Goal: Task Accomplishment & Management: Manage account settings

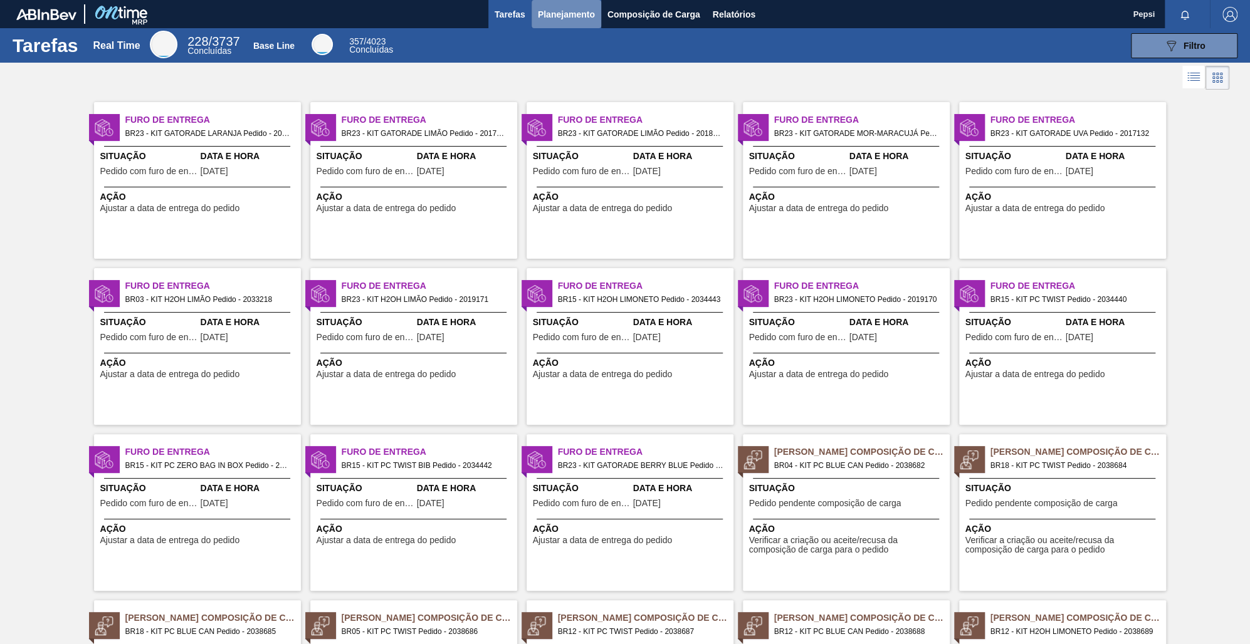
click at [592, 12] on span "Planejamento" at bounding box center [566, 14] width 57 height 15
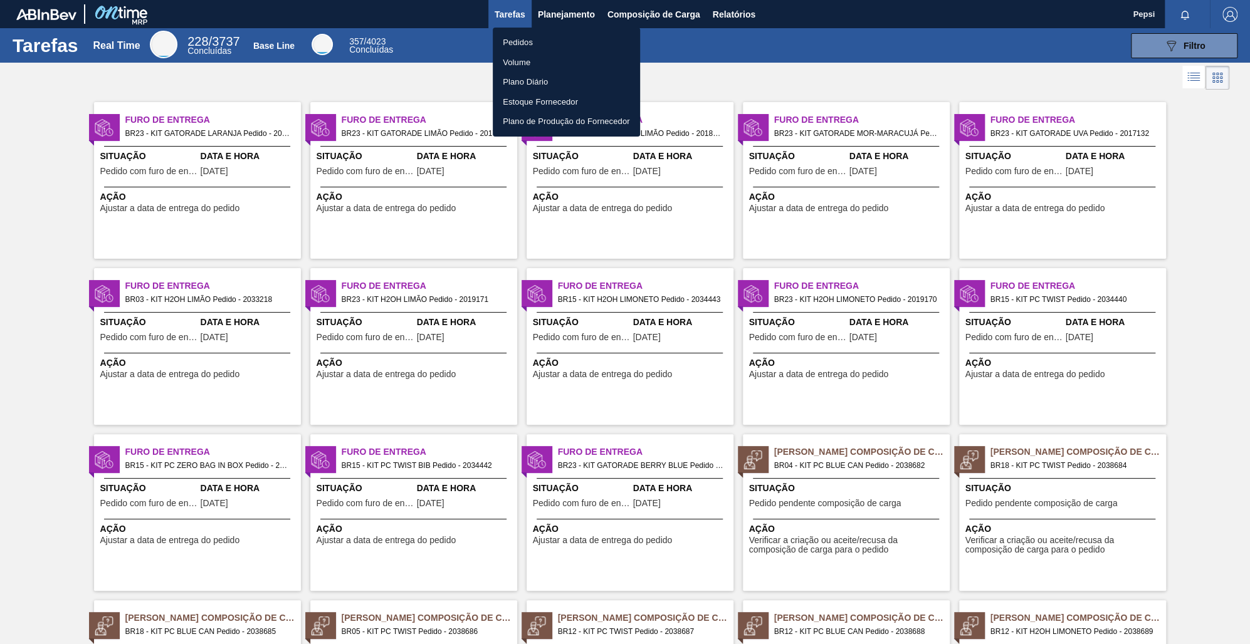
click at [535, 38] on li "Pedidos" at bounding box center [566, 43] width 147 height 20
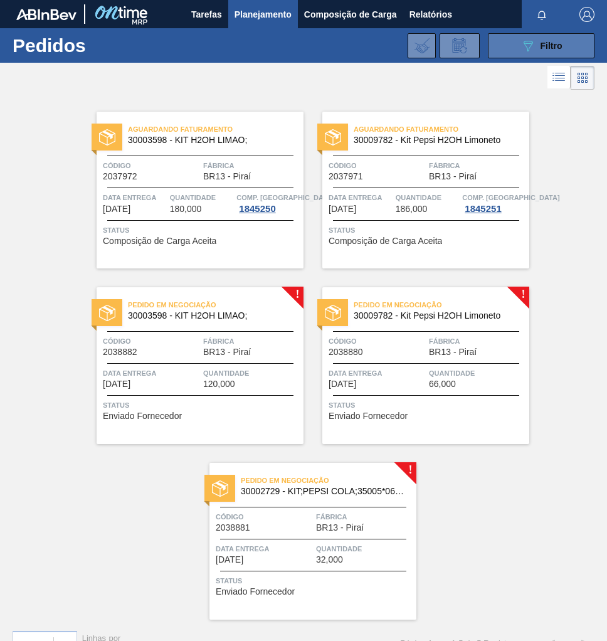
click at [553, 45] on span "Filtro" at bounding box center [551, 46] width 22 height 10
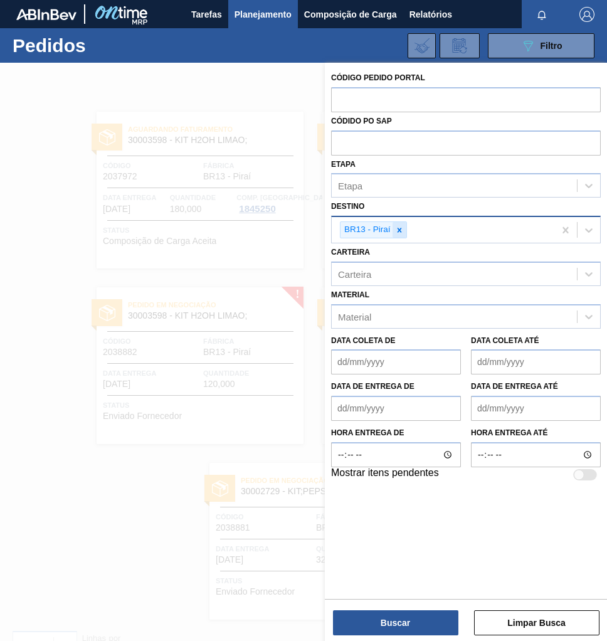
click at [397, 231] on icon at bounding box center [399, 230] width 4 height 4
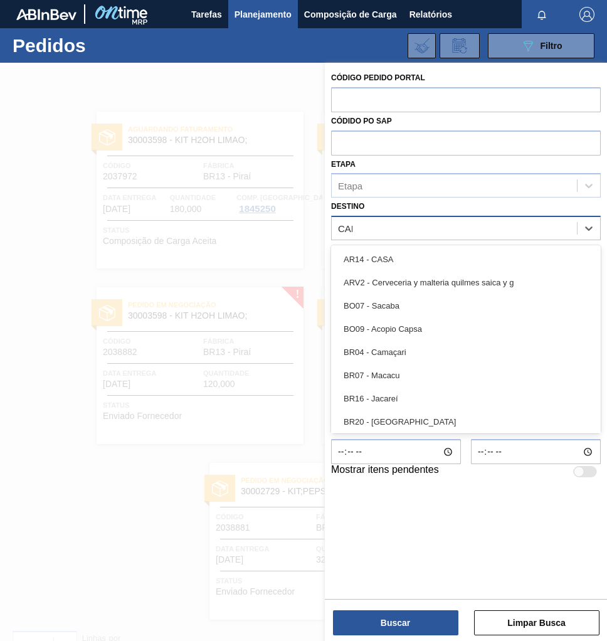
type input "CAMA"
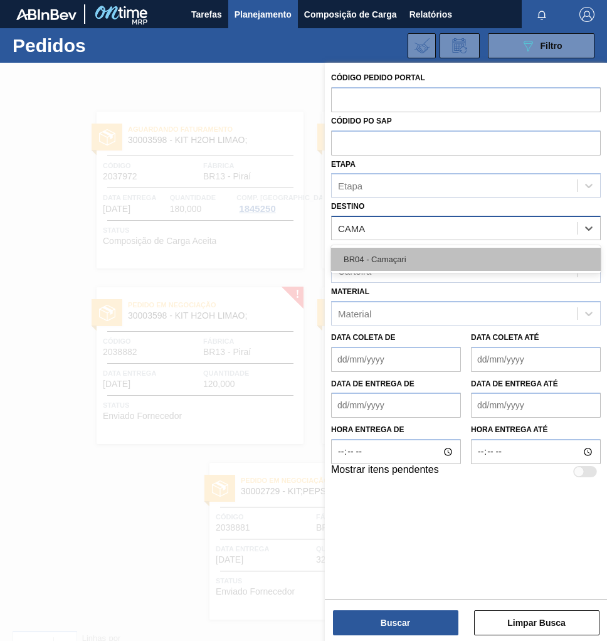
click at [389, 251] on div "BR04 - Camaçari" at bounding box center [466, 259] width 270 height 23
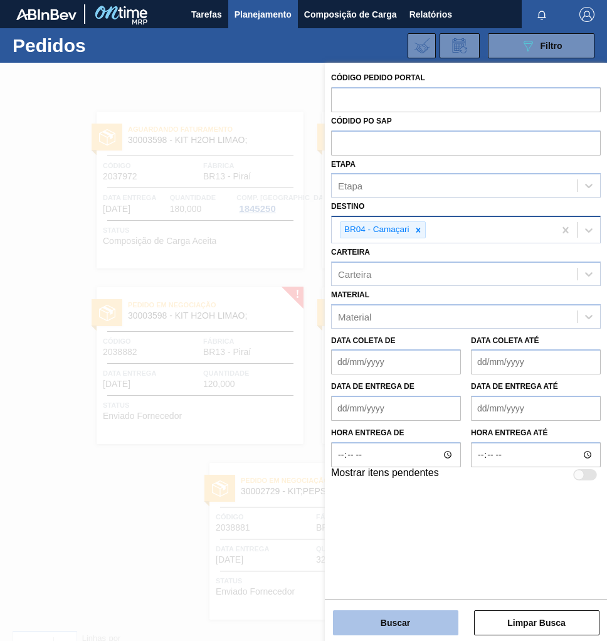
click at [387, 617] on button "Buscar" at bounding box center [395, 622] width 125 height 25
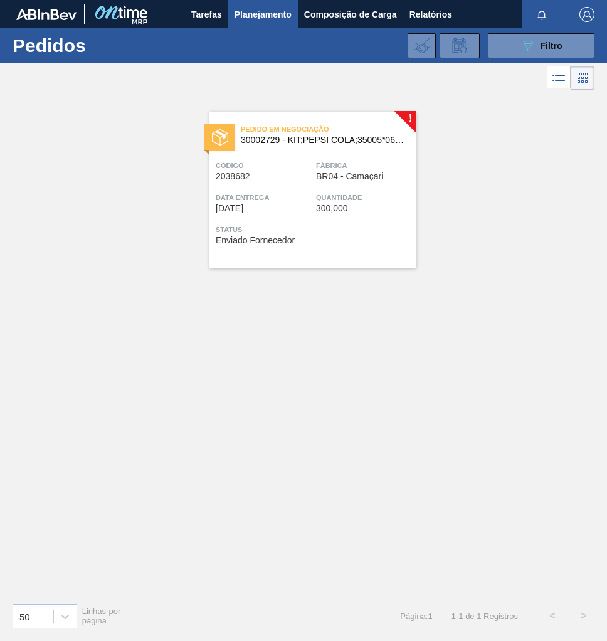
click at [332, 207] on span "300,000" at bounding box center [332, 208] width 32 height 9
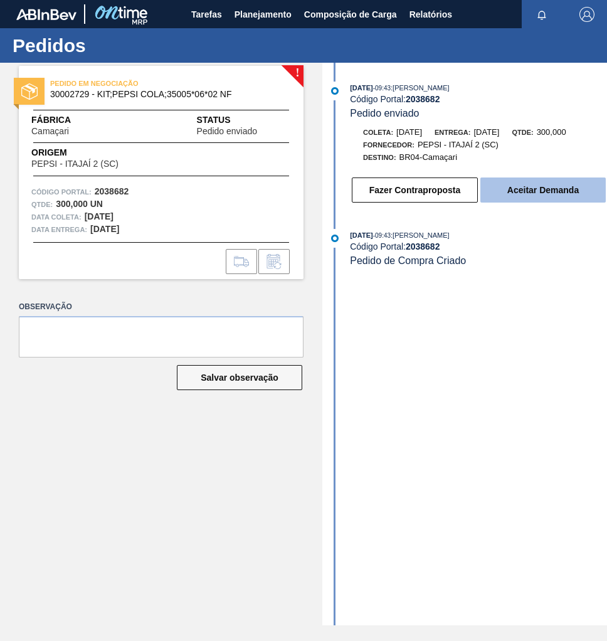
click at [547, 193] on button "Aceitar Demanda" at bounding box center [542, 189] width 125 height 25
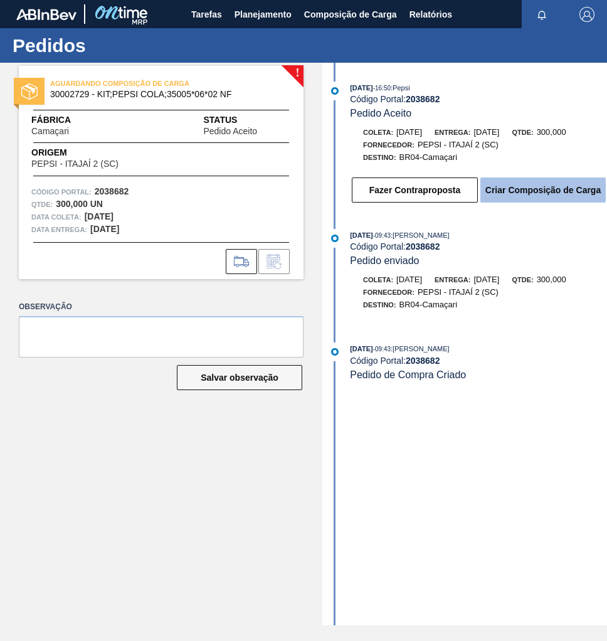
click at [528, 194] on button "Criar Composição de Carga" at bounding box center [542, 189] width 125 height 25
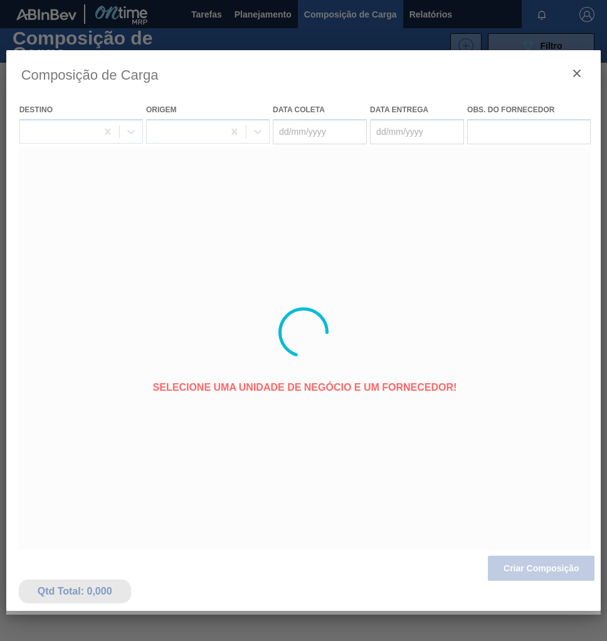
type coleta "[DATE]"
type entrega "02/10/2025"
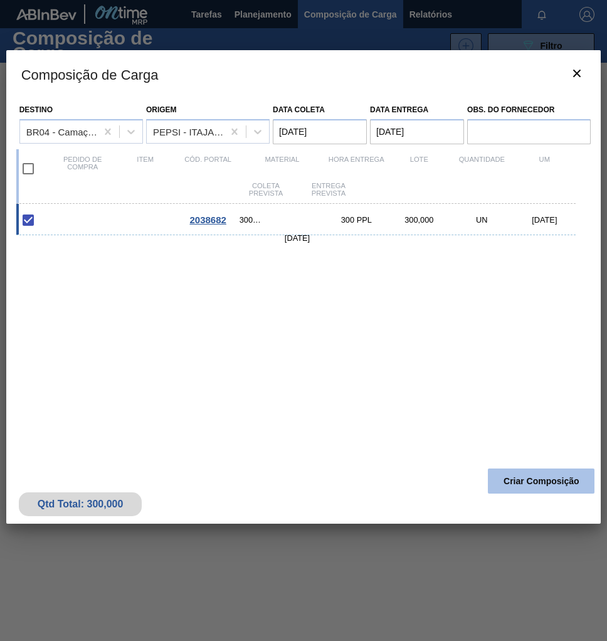
click at [523, 477] on button "Criar Composição" at bounding box center [541, 480] width 107 height 25
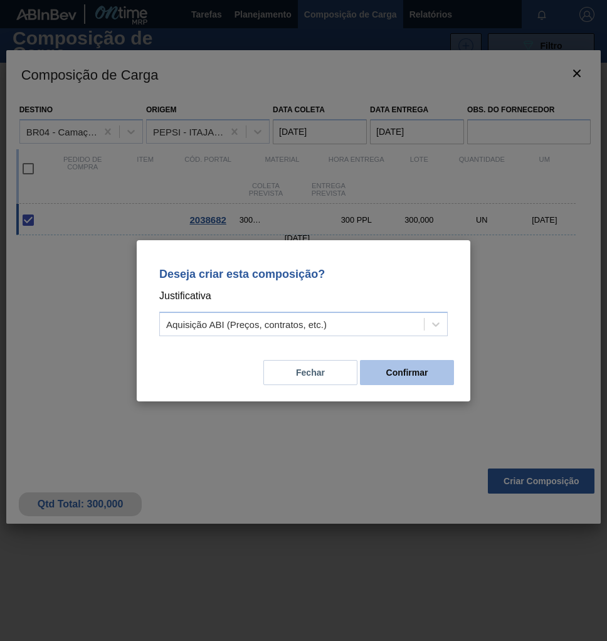
click at [418, 376] on button "Confirmar" at bounding box center [407, 372] width 94 height 25
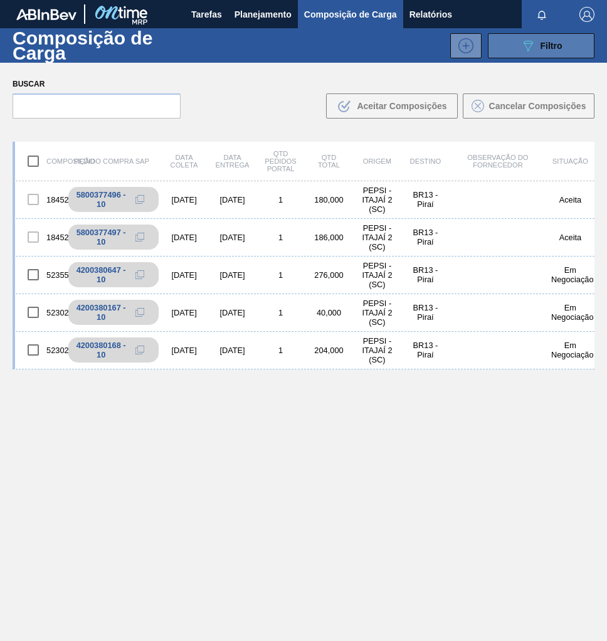
click at [552, 56] on button "089F7B8B-B2A5-4AFE-B5C0-19BA573D28AC Filtro" at bounding box center [541, 45] width 107 height 25
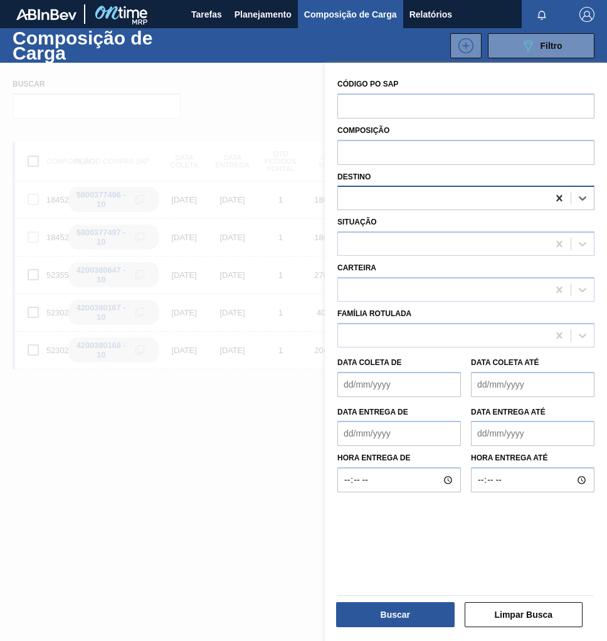
click at [557, 197] on icon at bounding box center [559, 198] width 6 height 6
type input "CAMA"
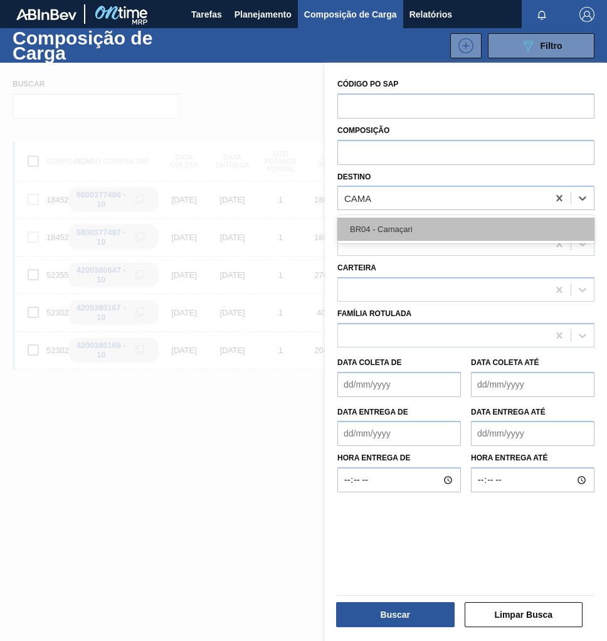
click at [434, 228] on div "BR04 - Camaçari" at bounding box center [465, 229] width 257 height 23
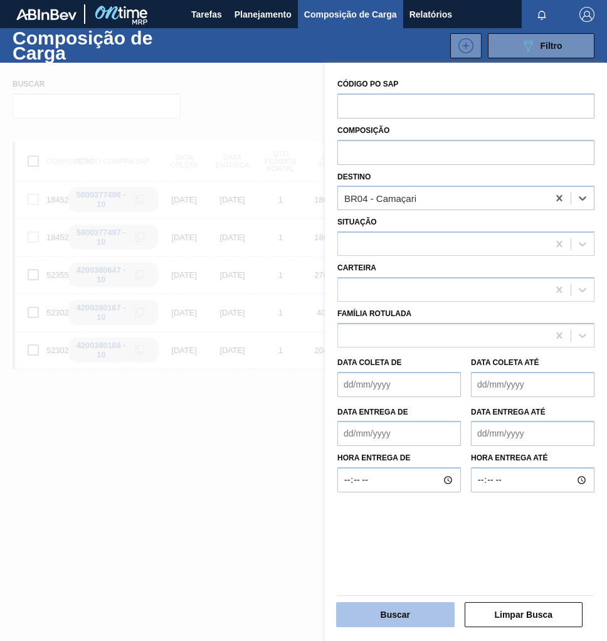
click at [402, 617] on button "Buscar" at bounding box center [395, 614] width 118 height 25
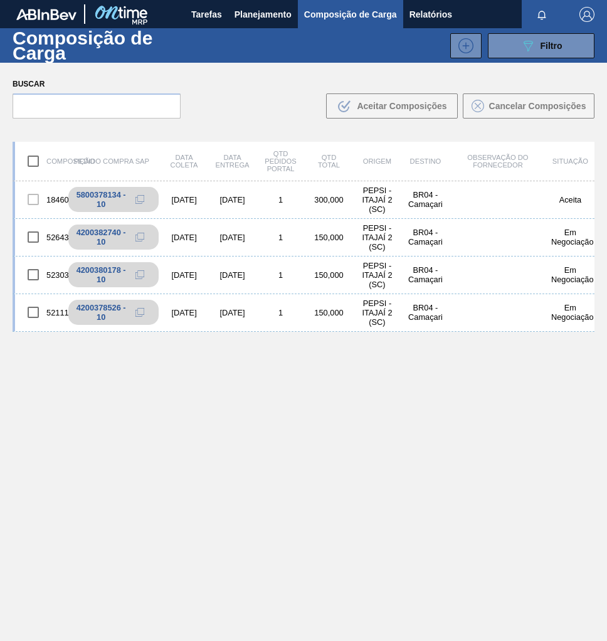
drag, startPoint x: 149, startPoint y: 199, endPoint x: 53, endPoint y: 177, distance: 98.4
click at [144, 199] on icon at bounding box center [139, 199] width 9 height 9
click at [258, 12] on span "Planejamento" at bounding box center [262, 14] width 57 height 15
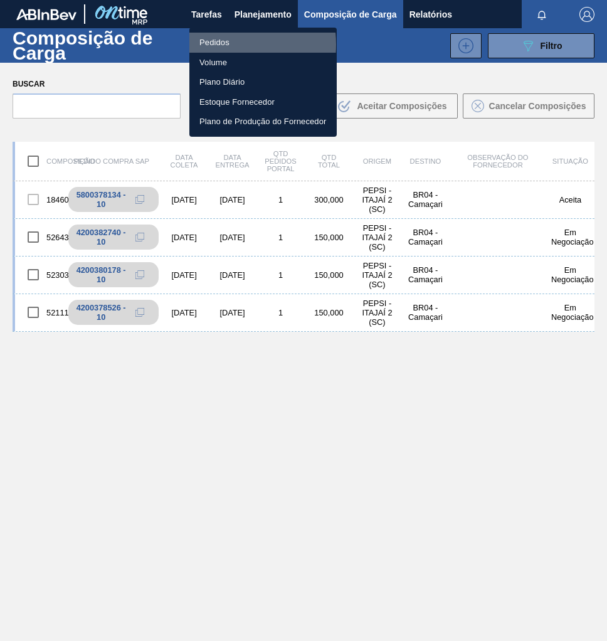
click at [213, 45] on li "Pedidos" at bounding box center [262, 43] width 147 height 20
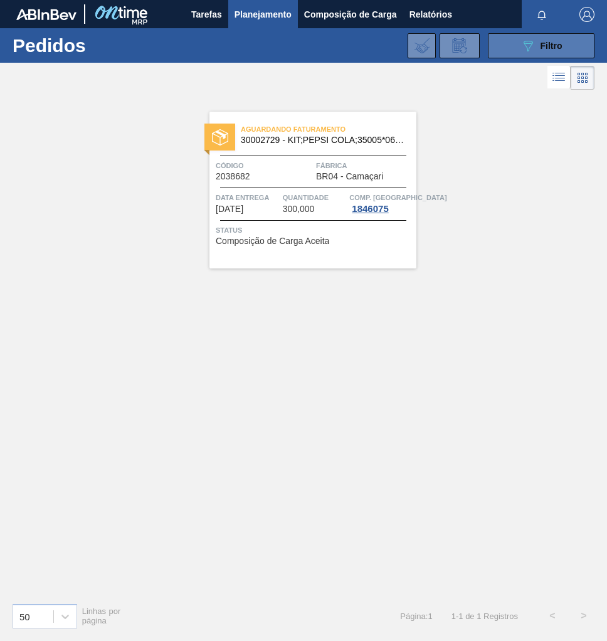
click at [538, 46] on div "089F7B8B-B2A5-4AFE-B5C0-19BA573D28AC Filtro" at bounding box center [541, 45] width 42 height 15
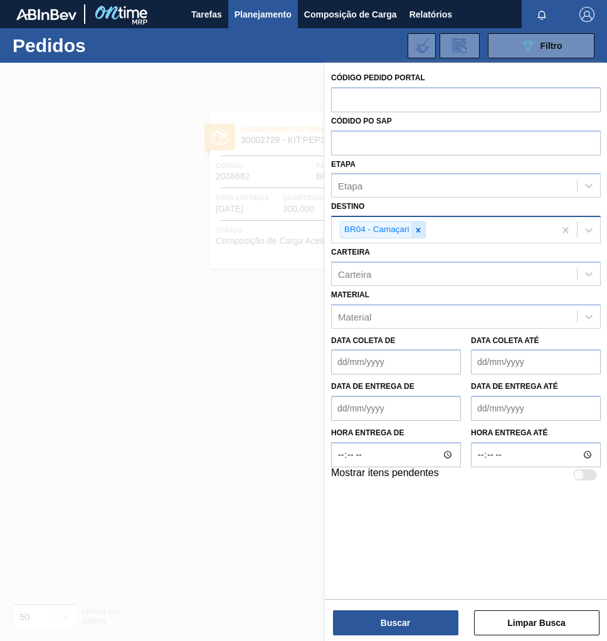
click at [418, 227] on icon at bounding box center [418, 230] width 9 height 9
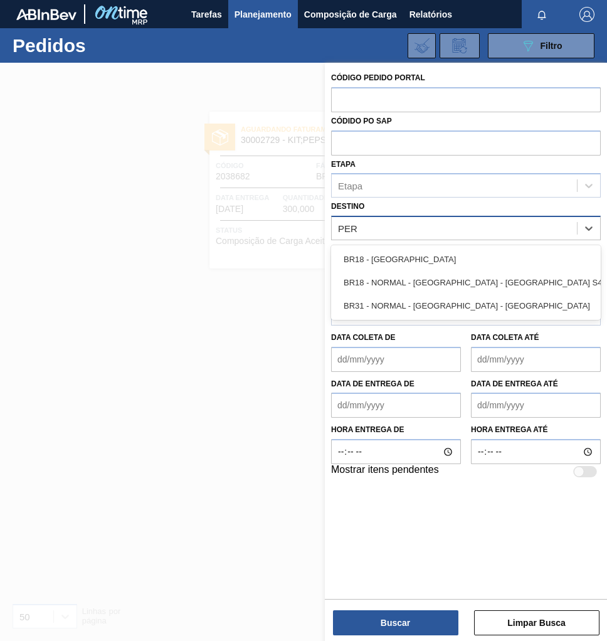
type input "PERN"
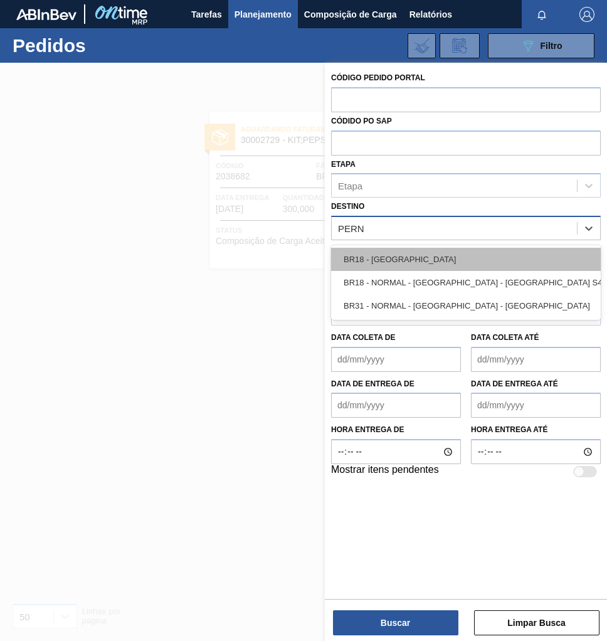
click at [382, 253] on div "BR18 - Pernambuco" at bounding box center [466, 259] width 270 height 23
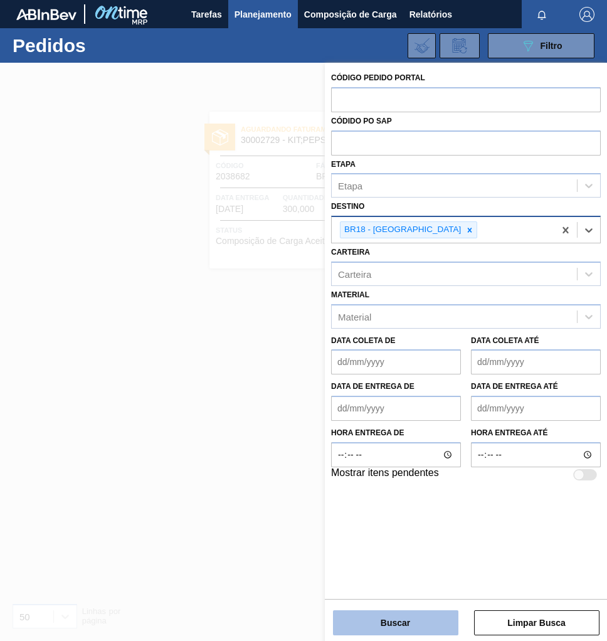
click at [417, 623] on button "Buscar" at bounding box center [395, 622] width 125 height 25
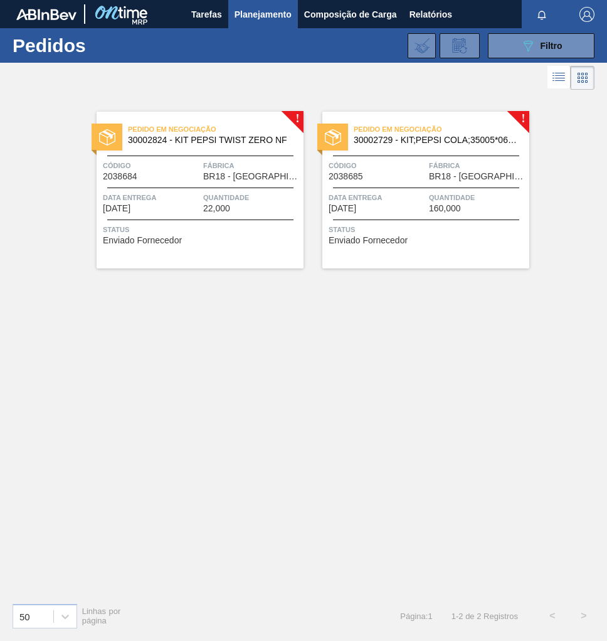
click at [194, 191] on span "Data entrega" at bounding box center [151, 197] width 97 height 13
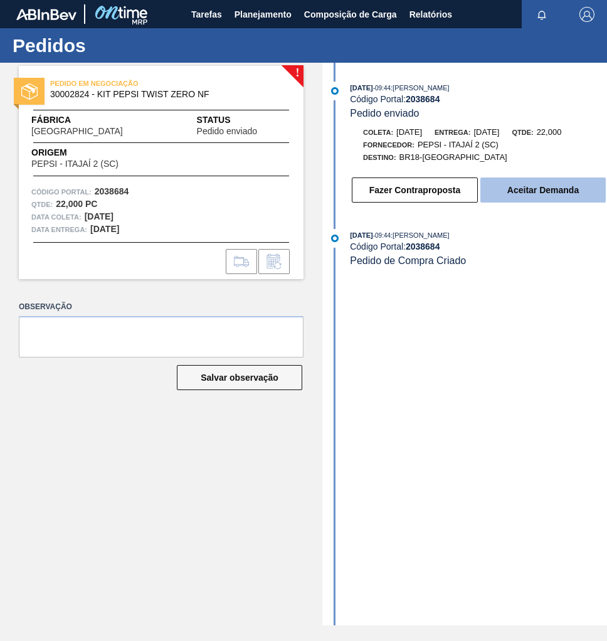
click at [545, 202] on button "Aceitar Demanda" at bounding box center [542, 189] width 125 height 25
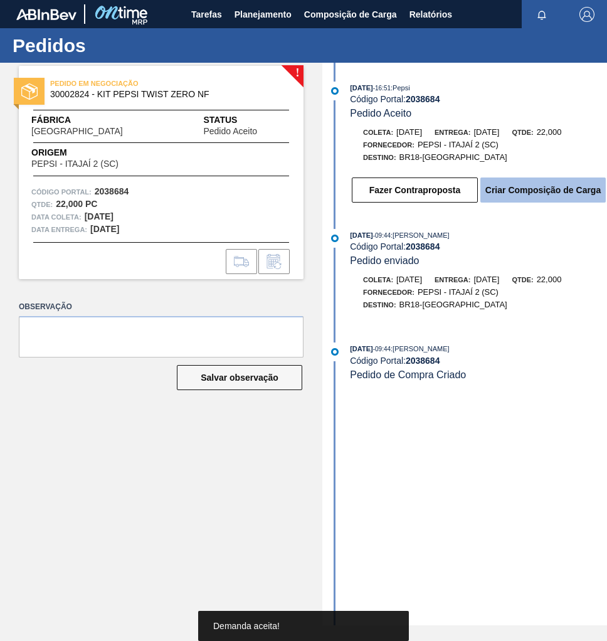
click at [540, 200] on button "Criar Composição de Carga" at bounding box center [542, 189] width 125 height 25
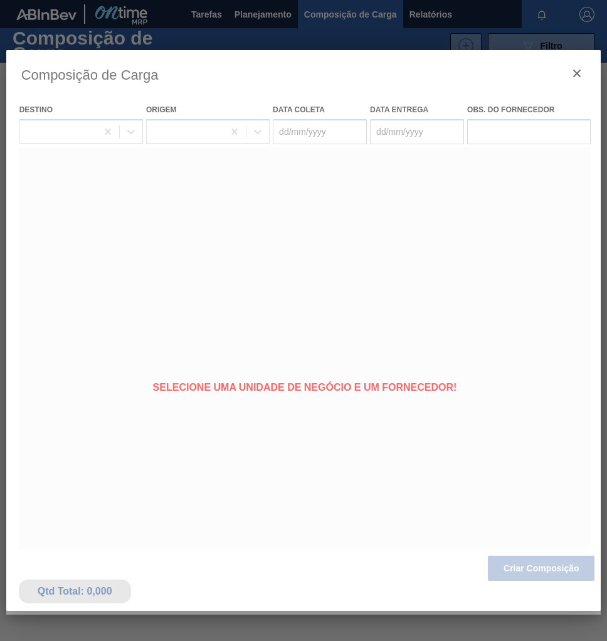
type coleta "[DATE]"
type entrega "06/10/2025"
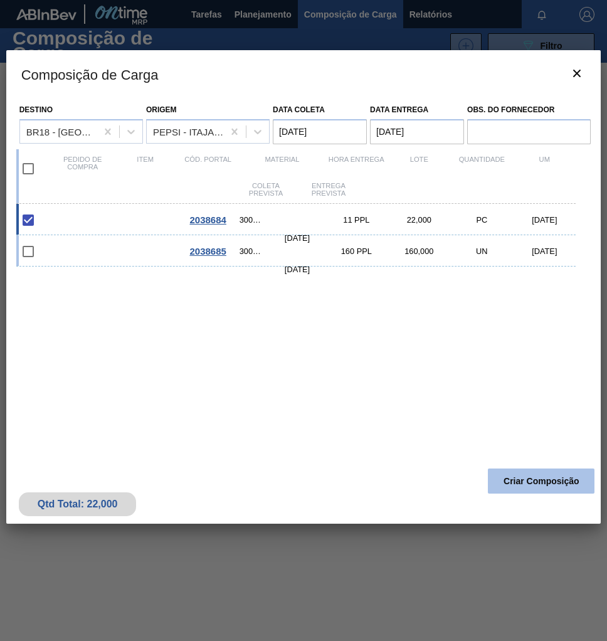
click at [532, 483] on button "Criar Composição" at bounding box center [541, 480] width 107 height 25
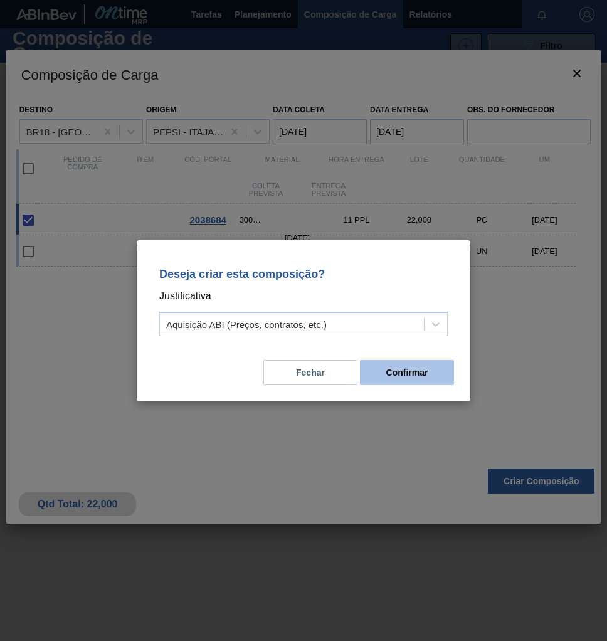
click at [402, 374] on button "Confirmar" at bounding box center [407, 372] width 94 height 25
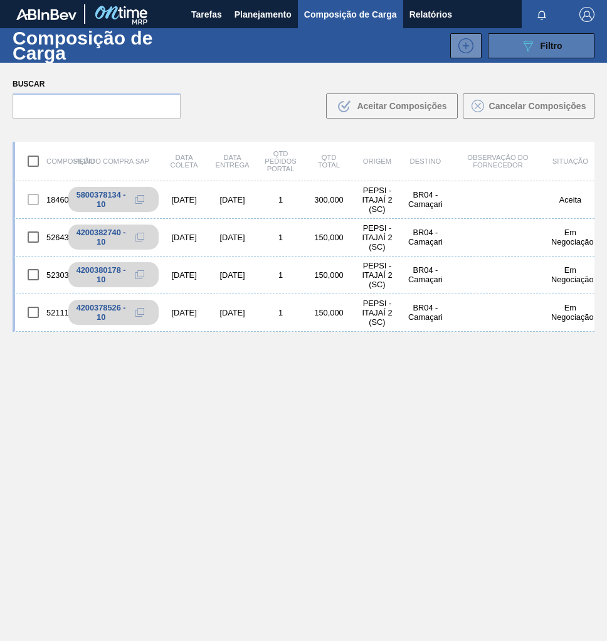
click at [545, 50] on span "Filtro" at bounding box center [551, 46] width 22 height 10
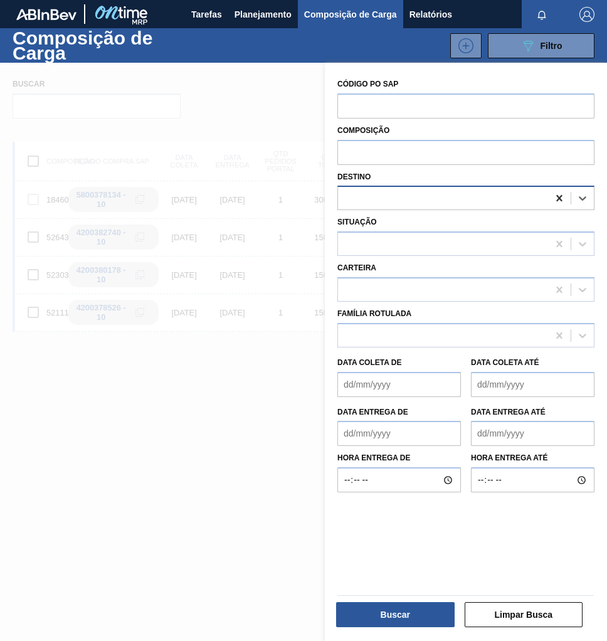
click at [562, 198] on icon at bounding box center [559, 198] width 13 height 13
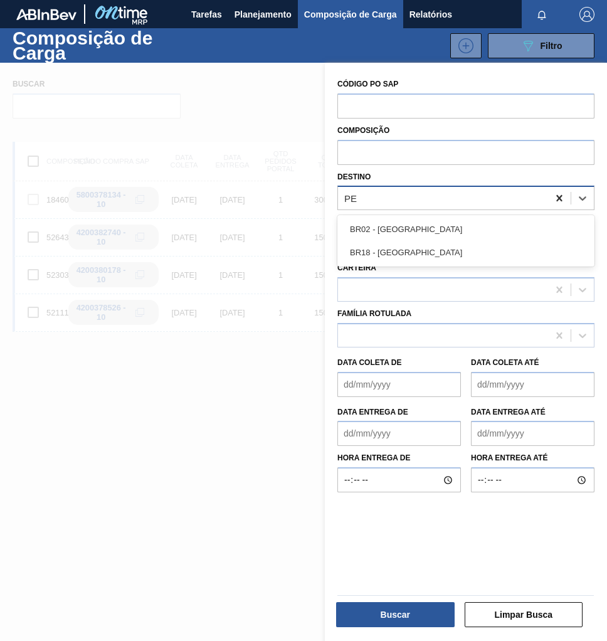
type input "PER"
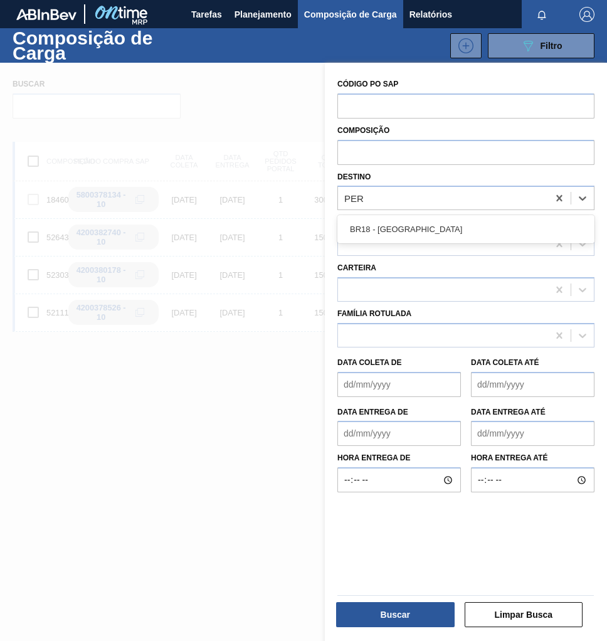
click at [461, 241] on div "BR18 - [GEOGRAPHIC_DATA]" at bounding box center [465, 229] width 257 height 28
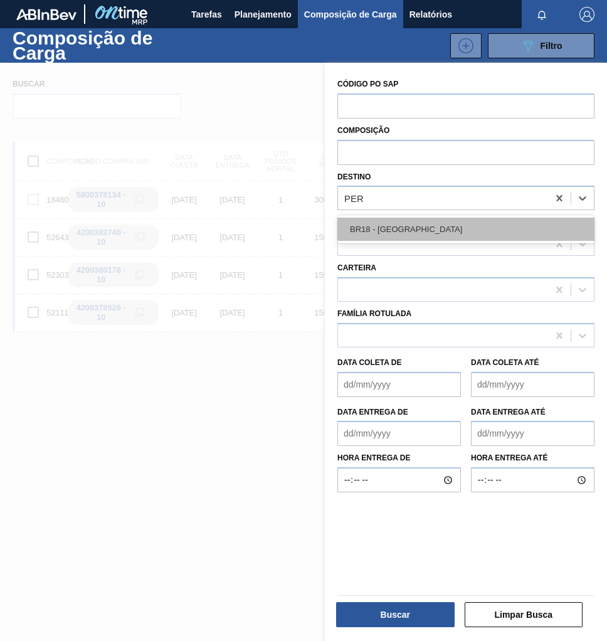
click at [457, 234] on div "BR18 - [GEOGRAPHIC_DATA]" at bounding box center [465, 229] width 257 height 23
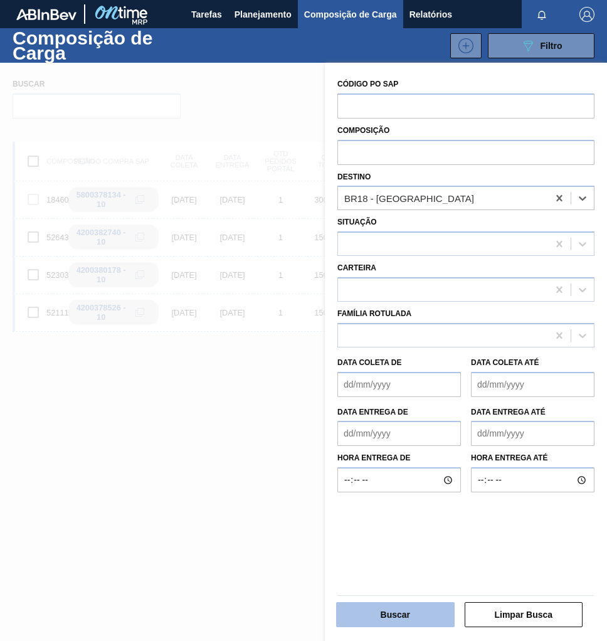
click at [404, 611] on button "Buscar" at bounding box center [395, 614] width 118 height 25
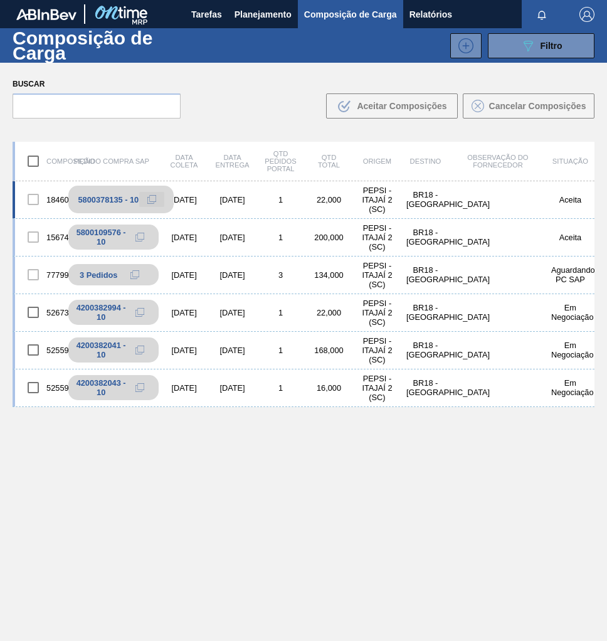
click at [149, 199] on icon at bounding box center [151, 199] width 9 height 9
click at [240, 13] on span "Planejamento" at bounding box center [262, 14] width 57 height 15
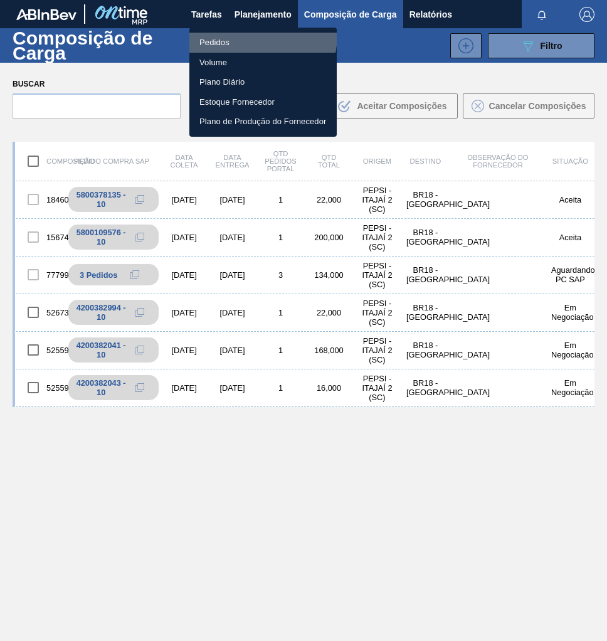
click at [228, 33] on li "Pedidos" at bounding box center [262, 43] width 147 height 20
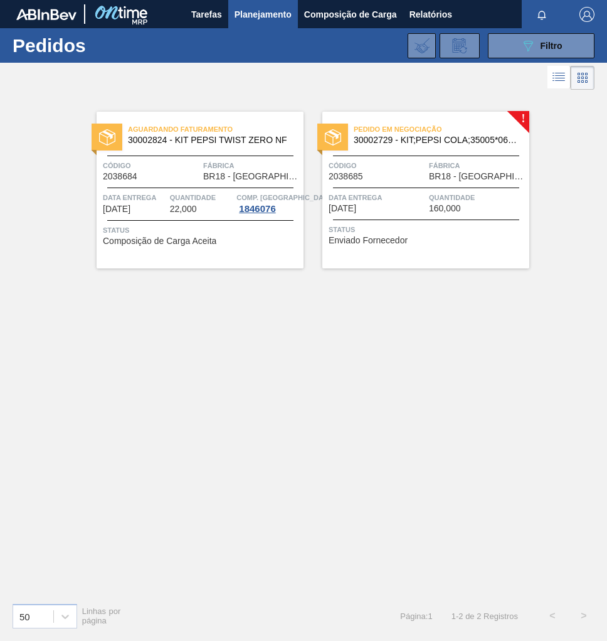
click at [468, 217] on div "Pedido em Negociação 30002729 - KIT;PEPSI COLA;35005*06*02 NF Código 2038685 Fá…" at bounding box center [425, 190] width 207 height 157
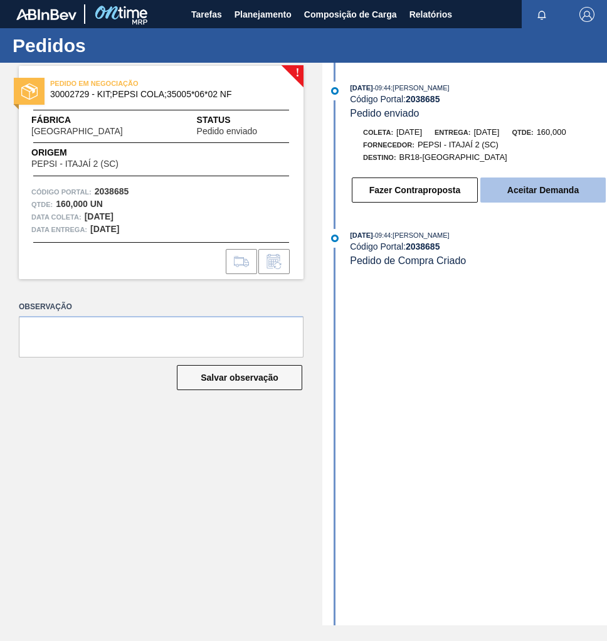
click at [517, 195] on button "Aceitar Demanda" at bounding box center [542, 189] width 125 height 25
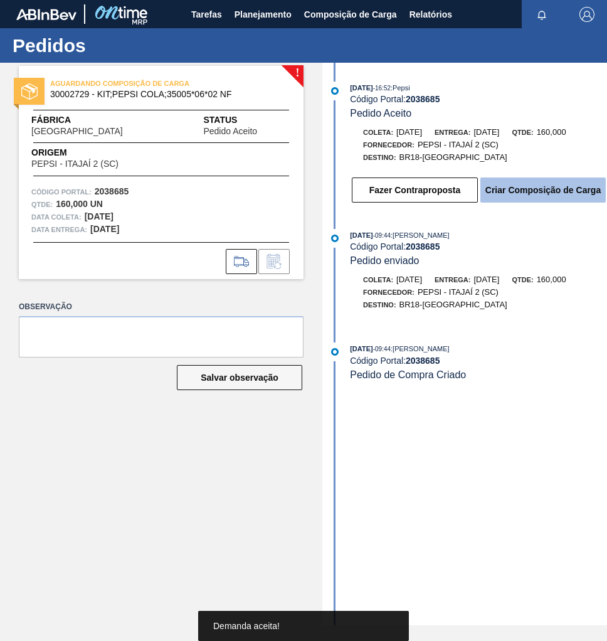
click at [542, 202] on button "Criar Composição de Carga" at bounding box center [542, 189] width 125 height 25
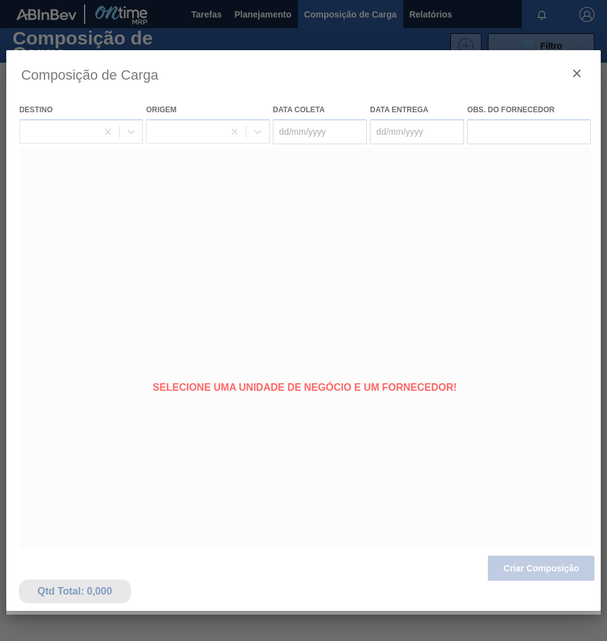
type coleta "[DATE]"
type entrega "06/10/2025"
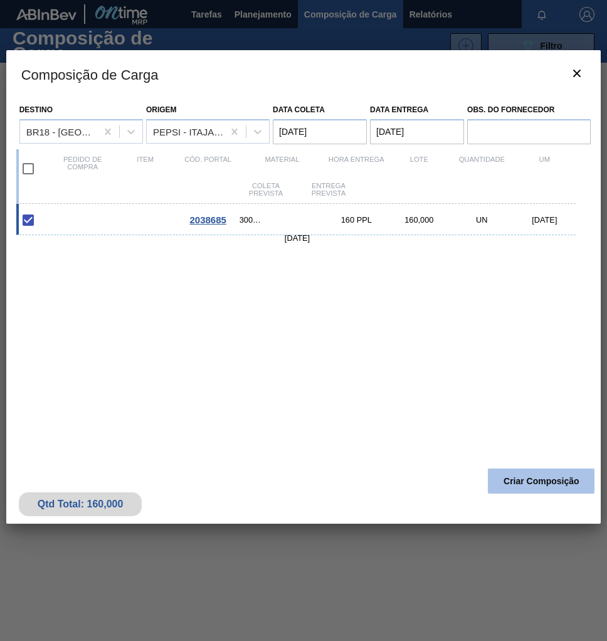
click at [537, 487] on button "Criar Composição" at bounding box center [541, 480] width 107 height 25
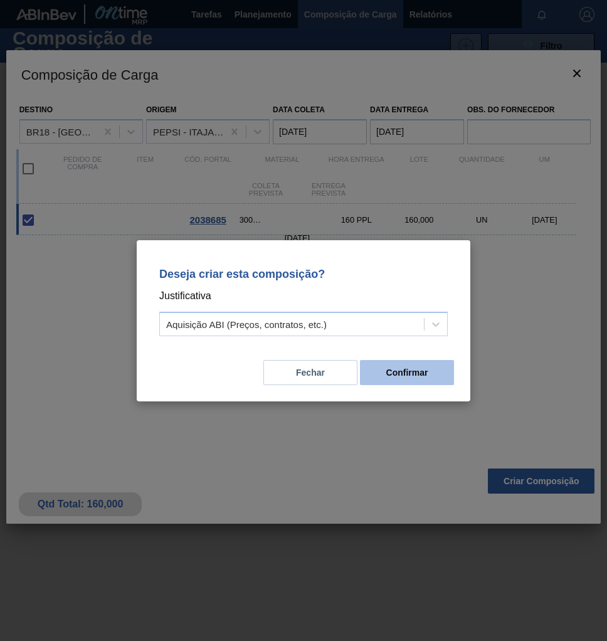
click at [397, 379] on button "Confirmar" at bounding box center [407, 372] width 94 height 25
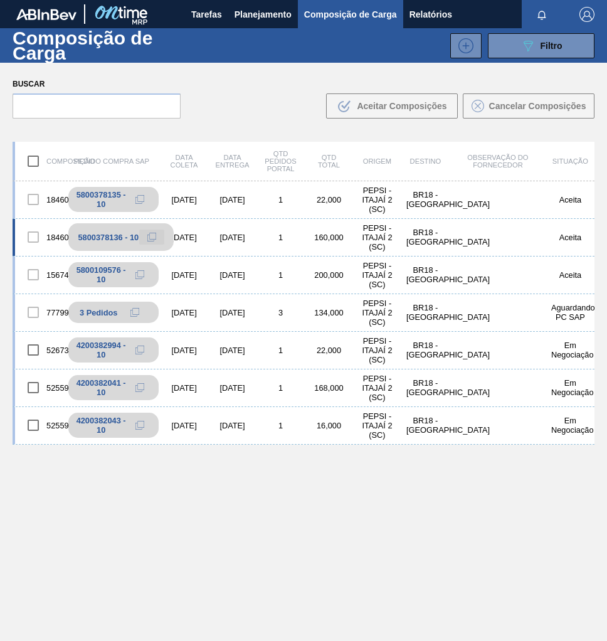
click at [148, 239] on icon at bounding box center [151, 237] width 9 height 9
click at [280, 16] on span "Planejamento" at bounding box center [262, 14] width 57 height 15
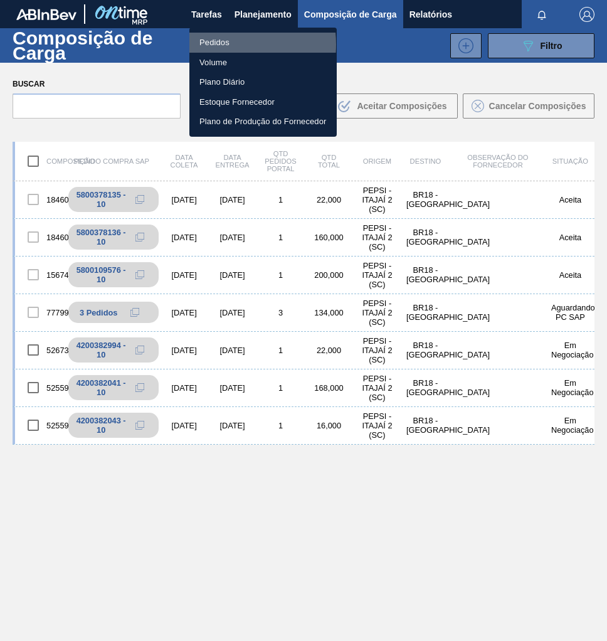
click at [207, 45] on li "Pedidos" at bounding box center [262, 43] width 147 height 20
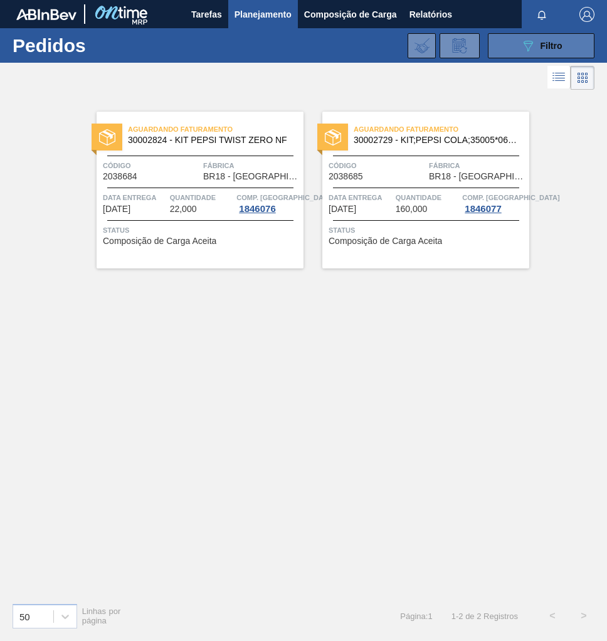
click at [539, 48] on div "089F7B8B-B2A5-4AFE-B5C0-19BA573D28AC Filtro" at bounding box center [541, 45] width 42 height 15
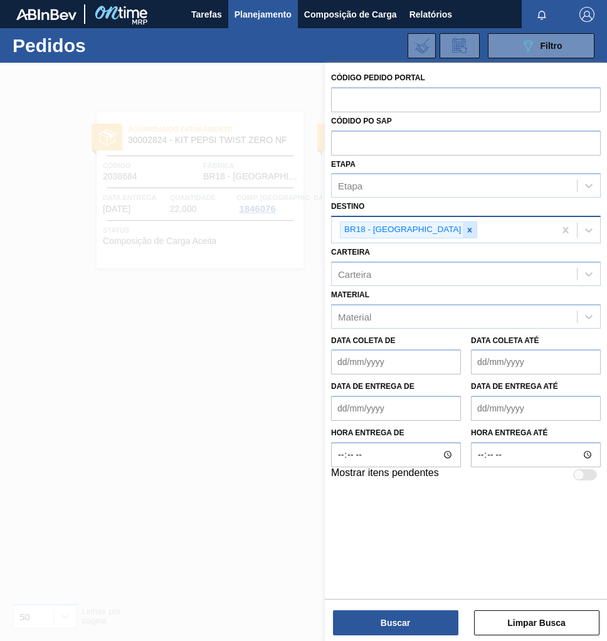
click at [465, 226] on icon at bounding box center [469, 230] width 9 height 9
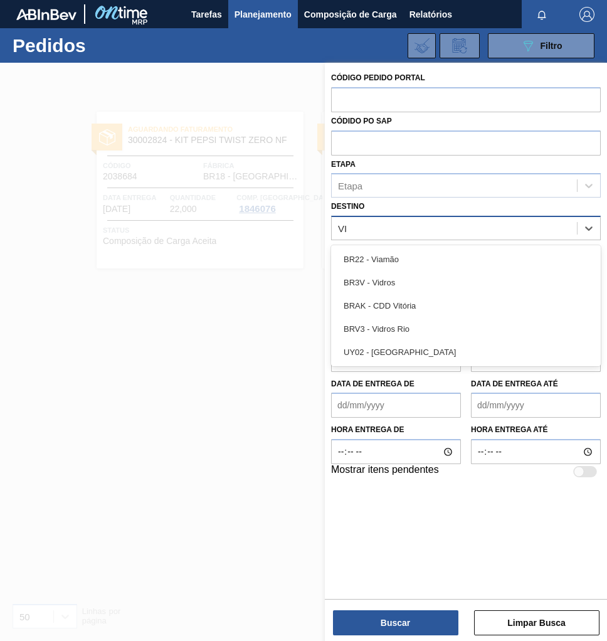
type input "VIA"
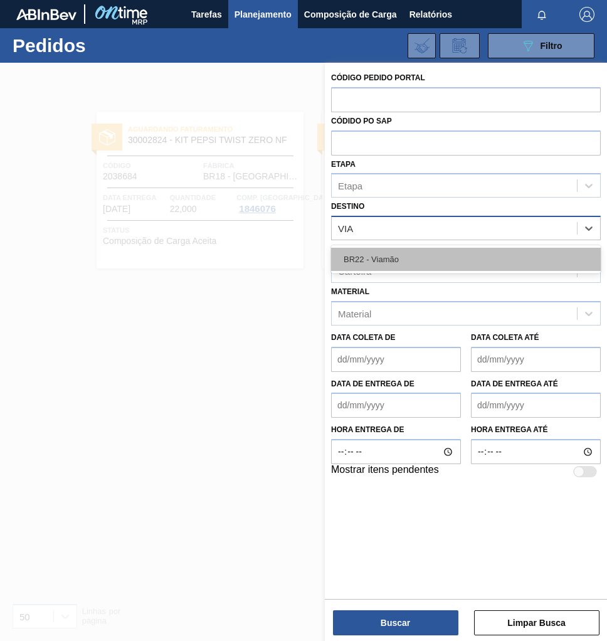
click at [381, 265] on div "BR22 - Viamão" at bounding box center [466, 259] width 270 height 23
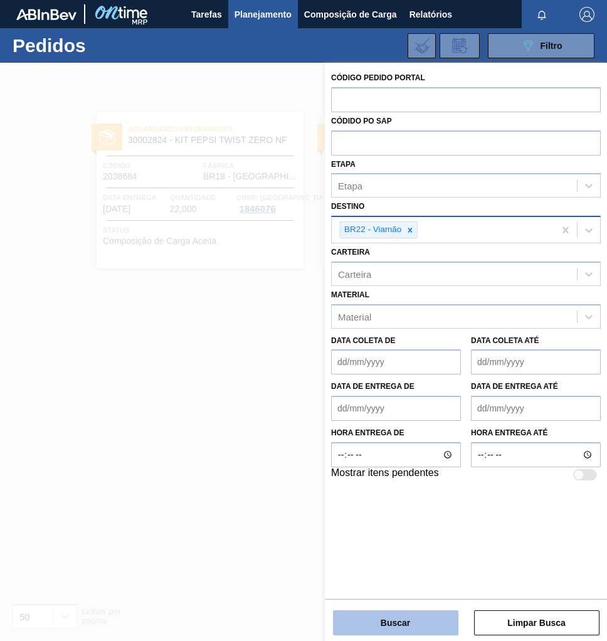
click at [418, 625] on button "Buscar" at bounding box center [395, 622] width 125 height 25
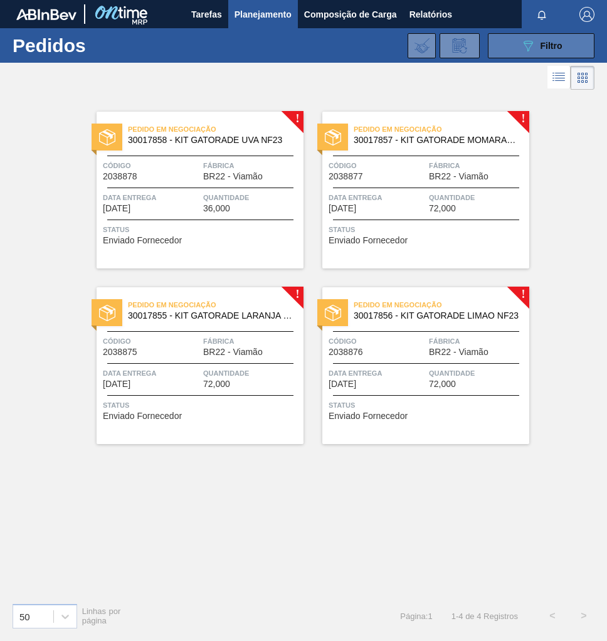
click at [559, 38] on div "089F7B8B-B2A5-4AFE-B5C0-19BA573D28AC Filtro" at bounding box center [541, 45] width 42 height 15
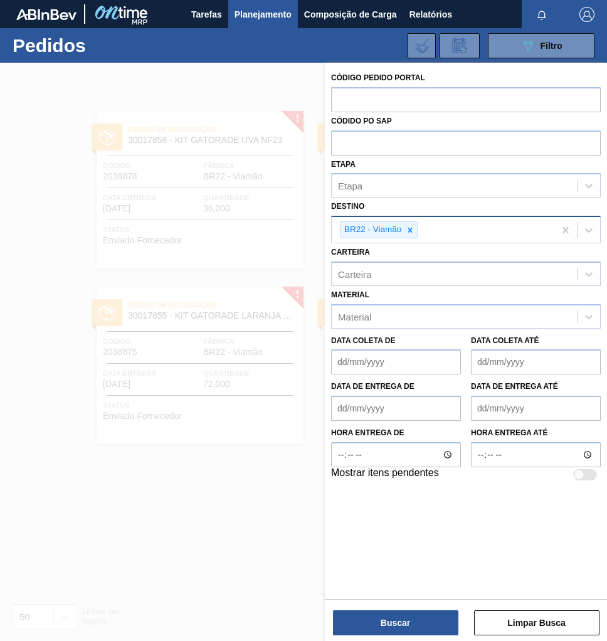
click at [39, 297] on div at bounding box center [303, 383] width 607 height 641
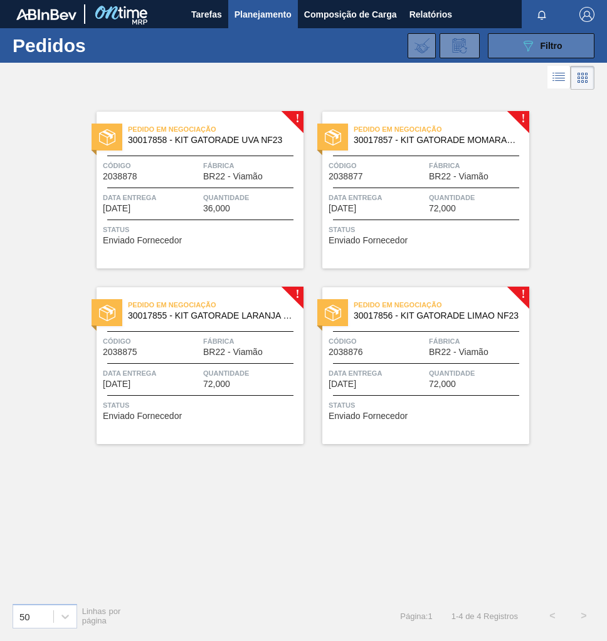
click at [537, 41] on div "089F7B8B-B2A5-4AFE-B5C0-19BA573D28AC Filtro" at bounding box center [541, 45] width 42 height 15
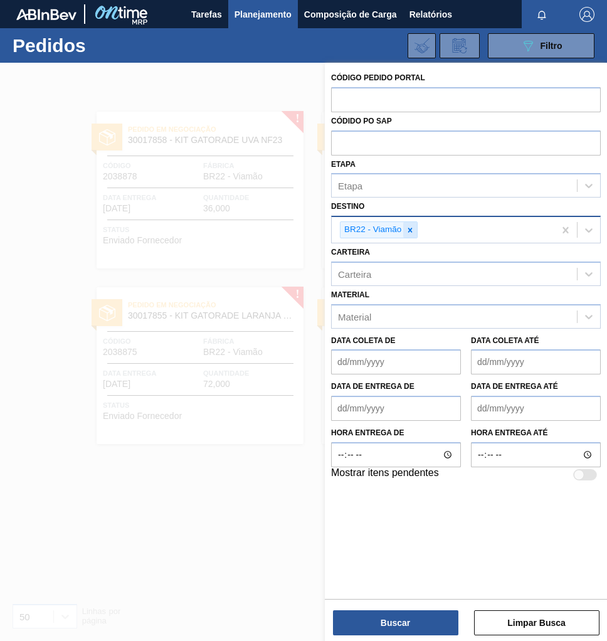
click at [414, 230] on div at bounding box center [410, 230] width 14 height 16
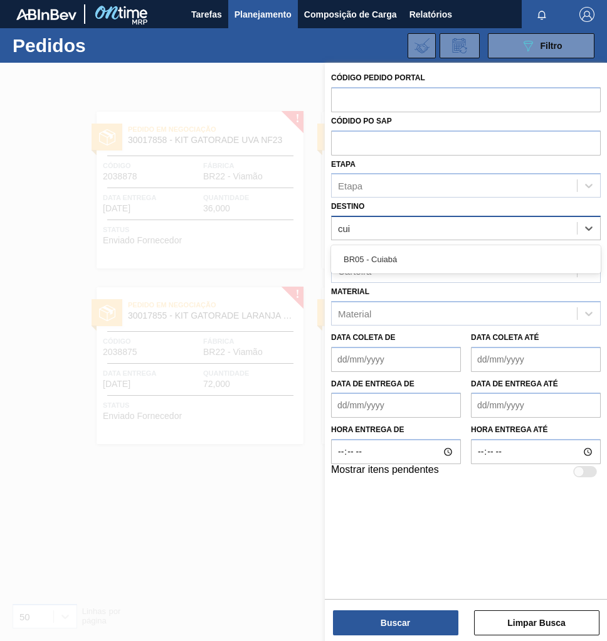
type input "cuia"
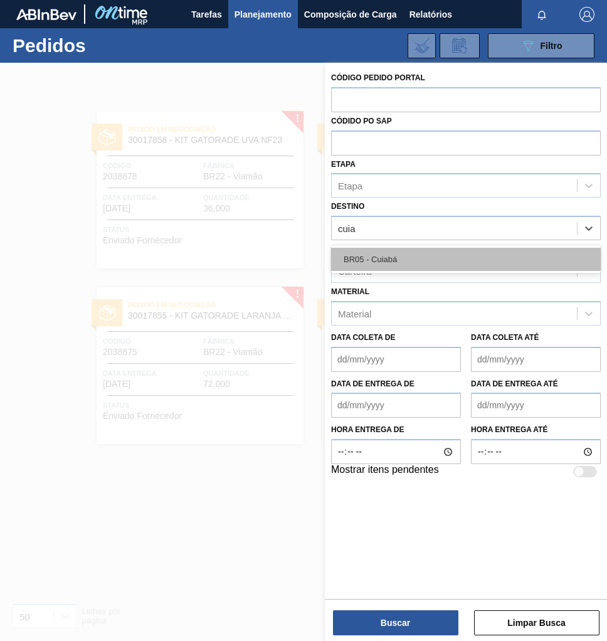
click at [402, 261] on div "BR05 - Cuiabá" at bounding box center [466, 259] width 270 height 23
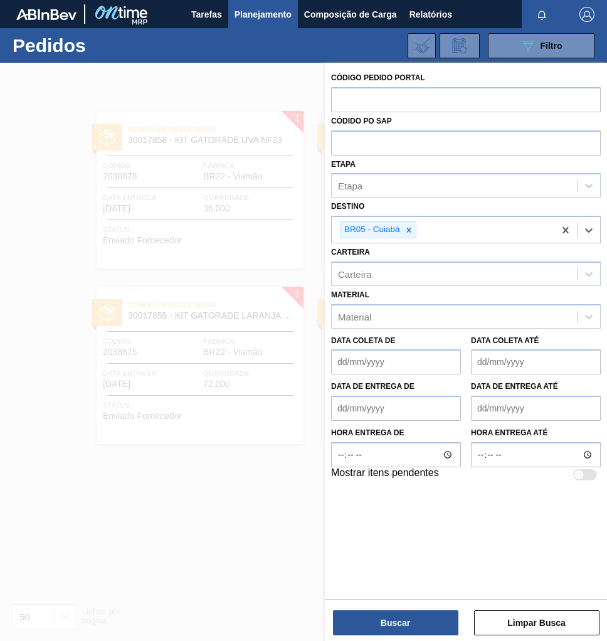
click at [420, 636] on div "Código Pedido Portal Códido PO SAP Etapa Etapa Destino option BR05 - Cuiabá, se…" at bounding box center [466, 353] width 282 height 580
click at [422, 627] on button "Buscar" at bounding box center [395, 622] width 125 height 25
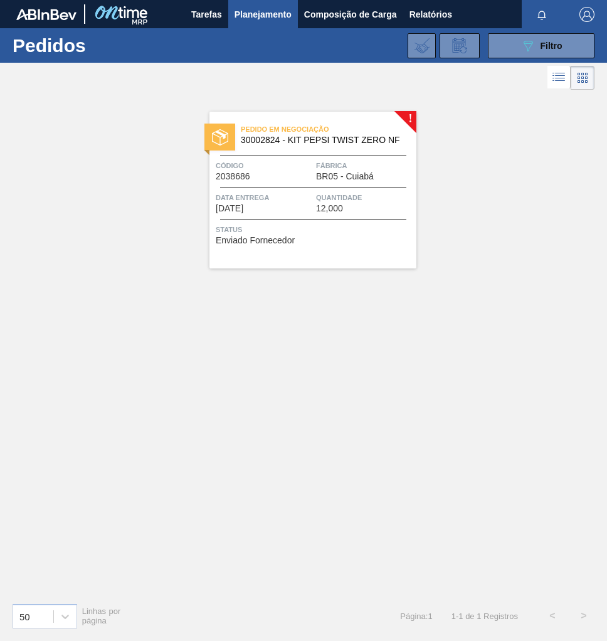
click at [359, 226] on span "Status" at bounding box center [314, 229] width 197 height 13
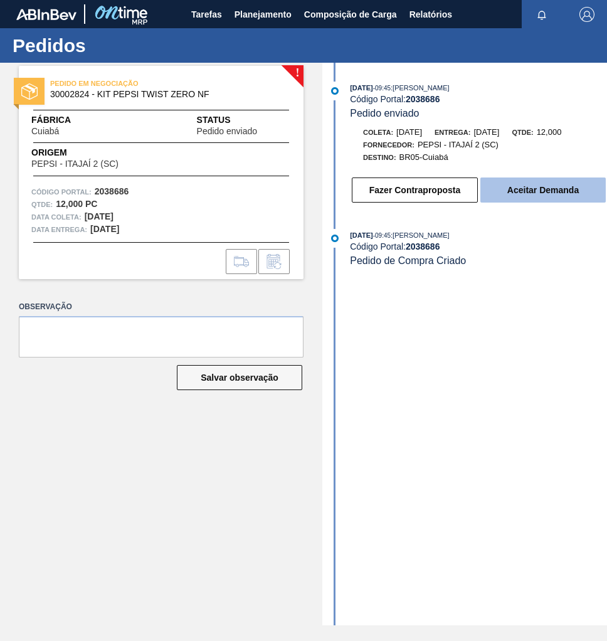
click at [525, 196] on button "Aceitar Demanda" at bounding box center [542, 189] width 125 height 25
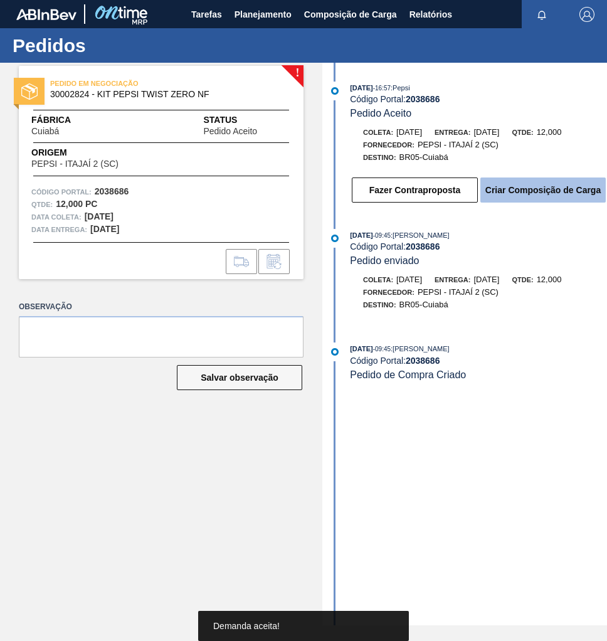
click at [565, 196] on button "Criar Composição de Carga" at bounding box center [542, 189] width 125 height 25
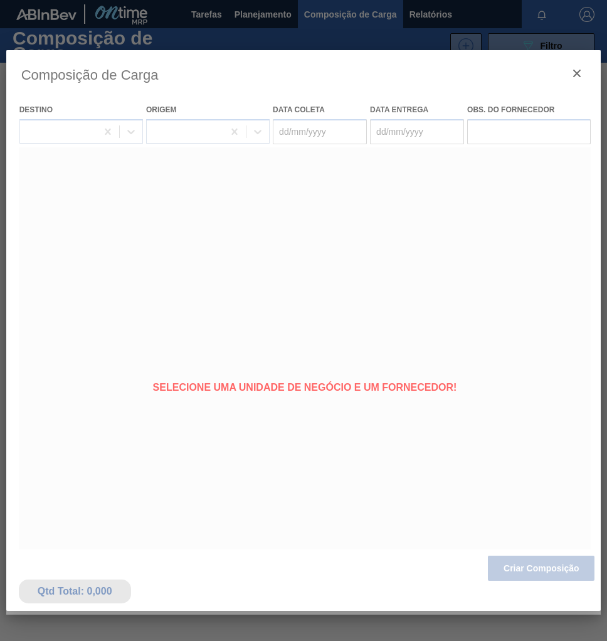
type coleta "[DATE]"
type entrega "03/10/2025"
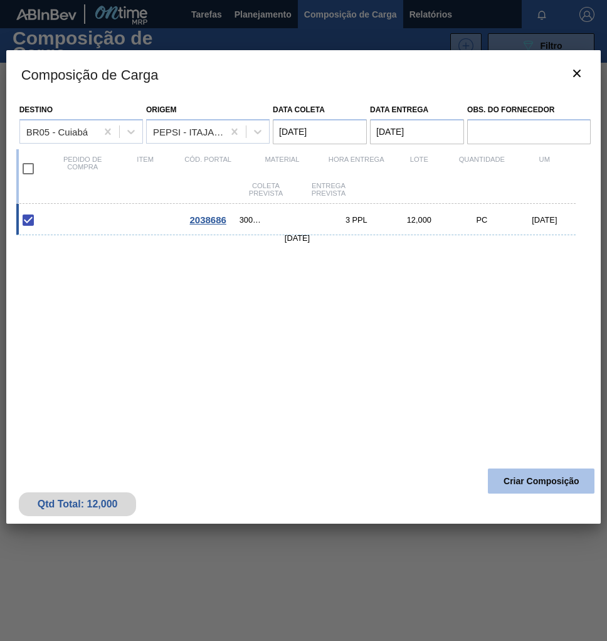
click at [562, 478] on button "Criar Composição" at bounding box center [541, 480] width 107 height 25
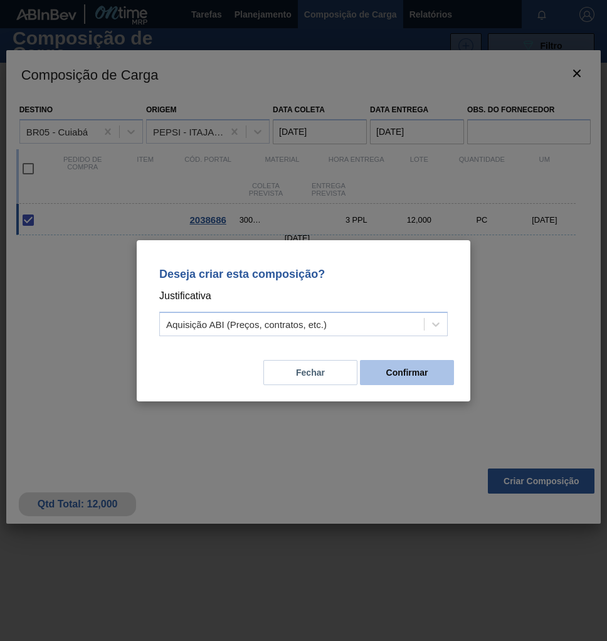
click at [430, 376] on button "Confirmar" at bounding box center [407, 372] width 94 height 25
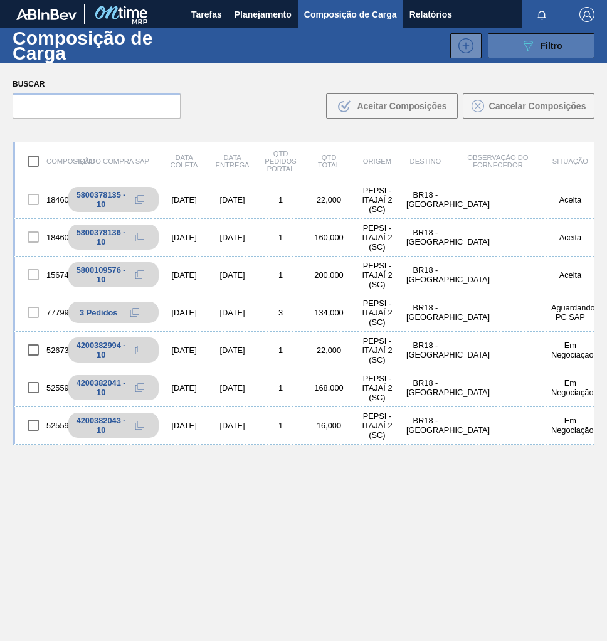
click at [565, 43] on button "089F7B8B-B2A5-4AFE-B5C0-19BA573D28AC Filtro" at bounding box center [541, 45] width 107 height 25
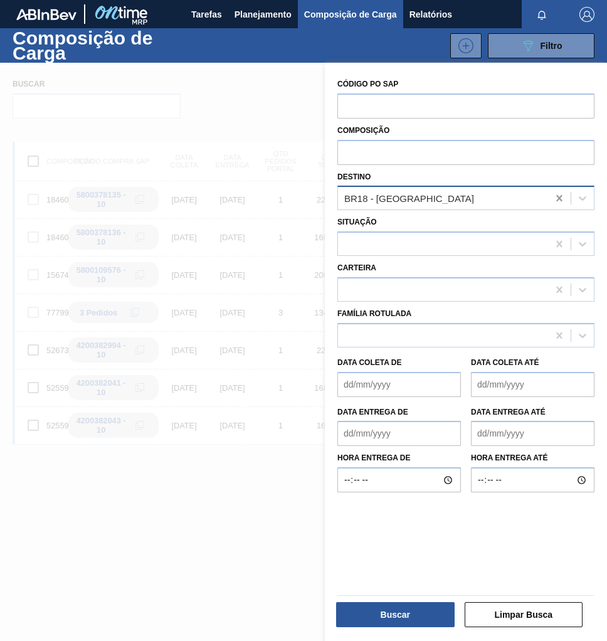
click at [560, 200] on icon at bounding box center [559, 198] width 6 height 6
type input "cuia"
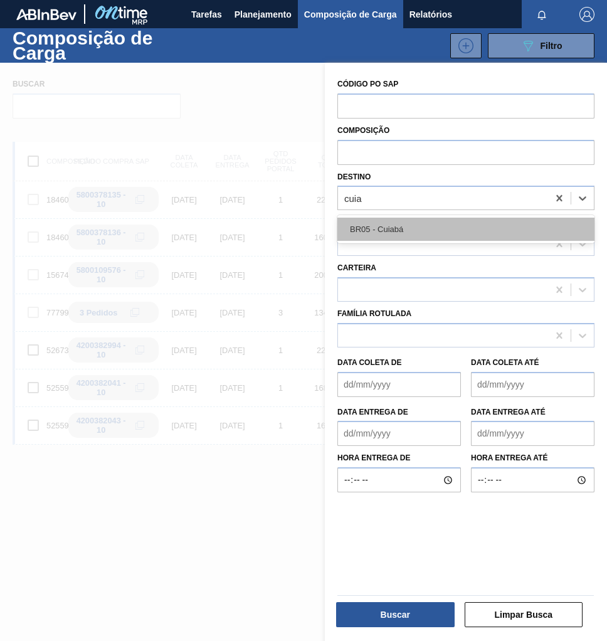
click at [451, 234] on div "BR05 - Cuiabá" at bounding box center [465, 229] width 257 height 23
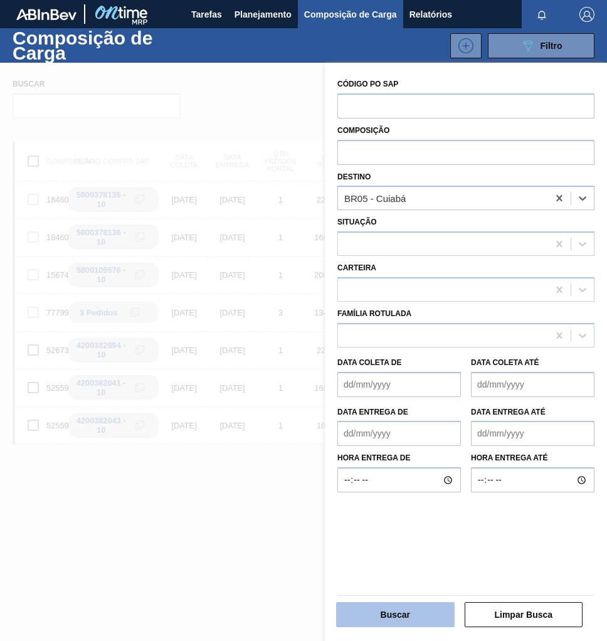
click at [394, 619] on button "Buscar" at bounding box center [395, 614] width 118 height 25
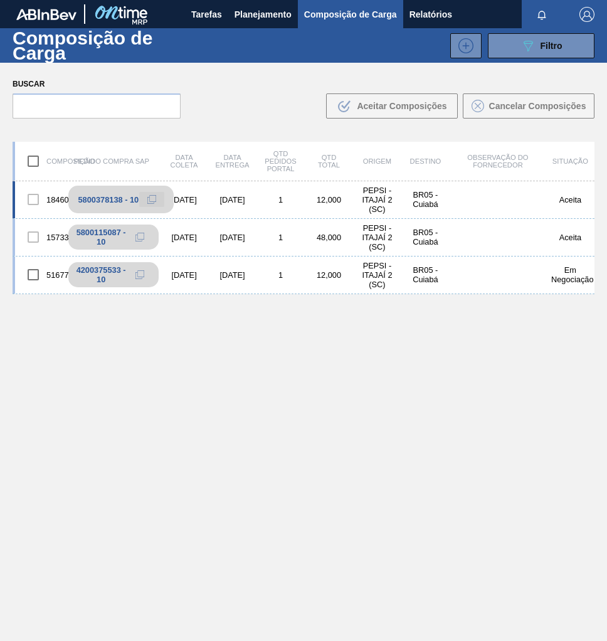
click at [152, 199] on icon at bounding box center [151, 199] width 9 height 9
click at [255, 13] on span "Planejamento" at bounding box center [262, 14] width 57 height 15
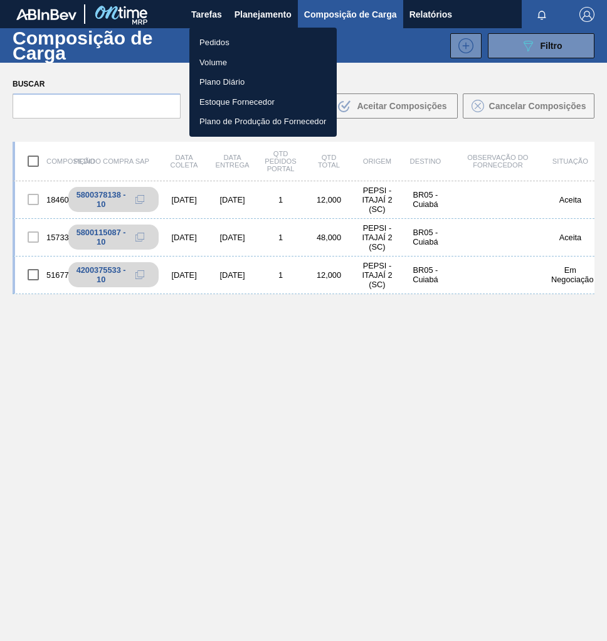
click at [224, 34] on li "Pedidos" at bounding box center [262, 43] width 147 height 20
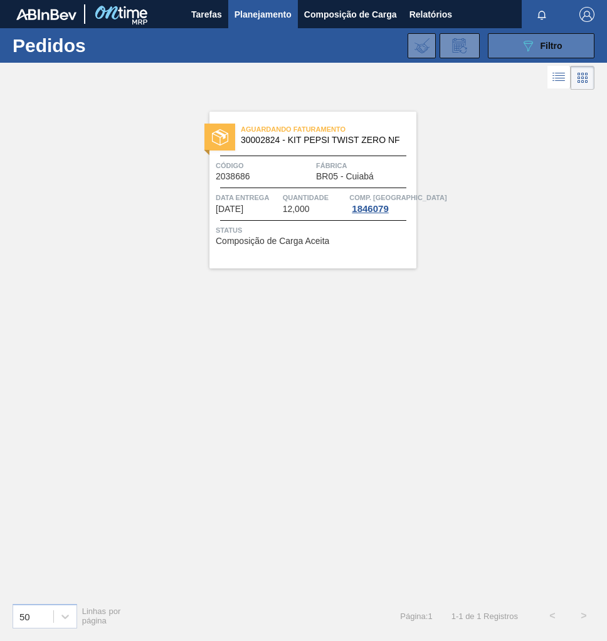
click at [553, 37] on button "089F7B8B-B2A5-4AFE-B5C0-19BA573D28AC Filtro" at bounding box center [541, 45] width 107 height 25
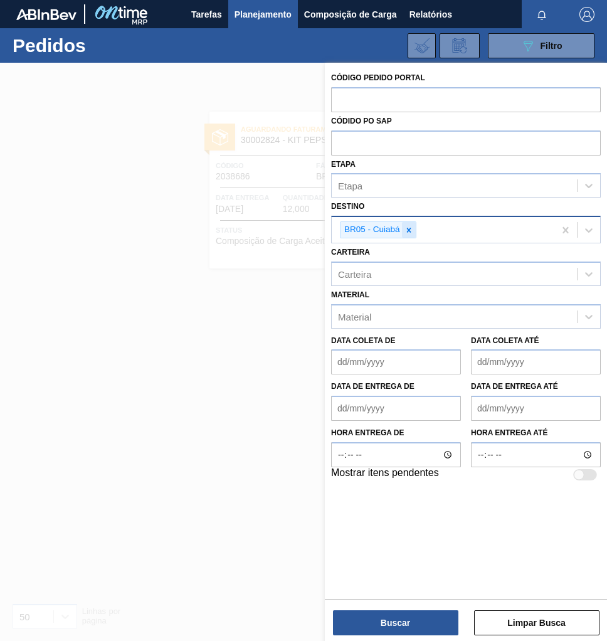
click at [407, 229] on icon at bounding box center [408, 230] width 4 height 4
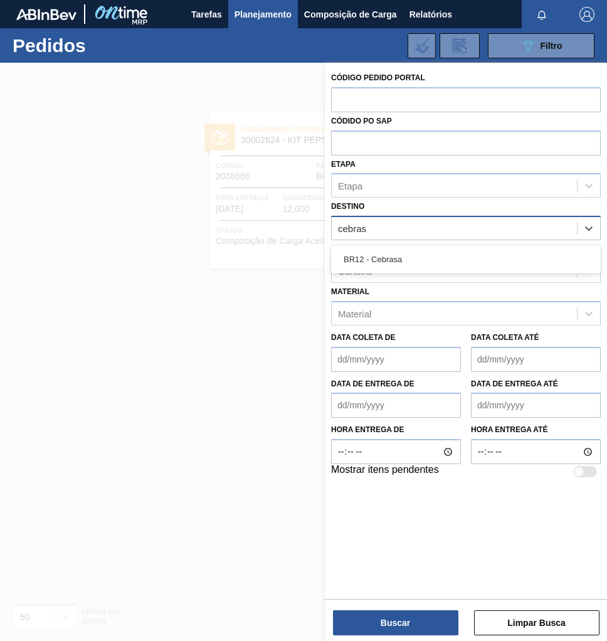
type input "cebrasa"
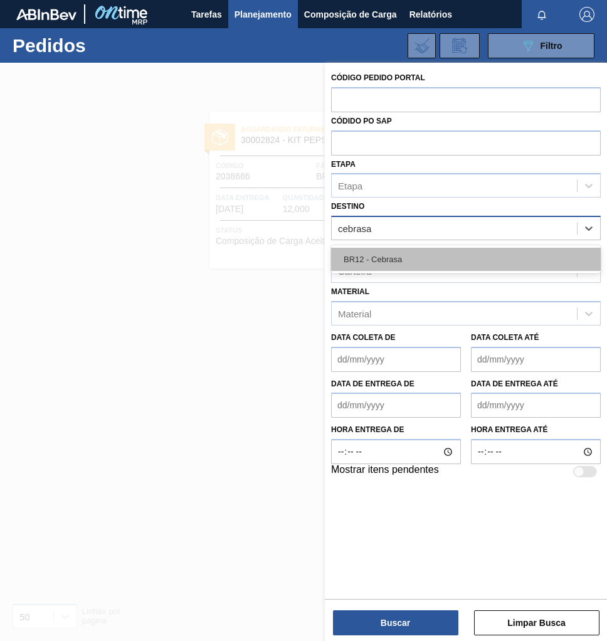
click at [389, 263] on div "BR12 - Cebrasa" at bounding box center [466, 259] width 270 height 23
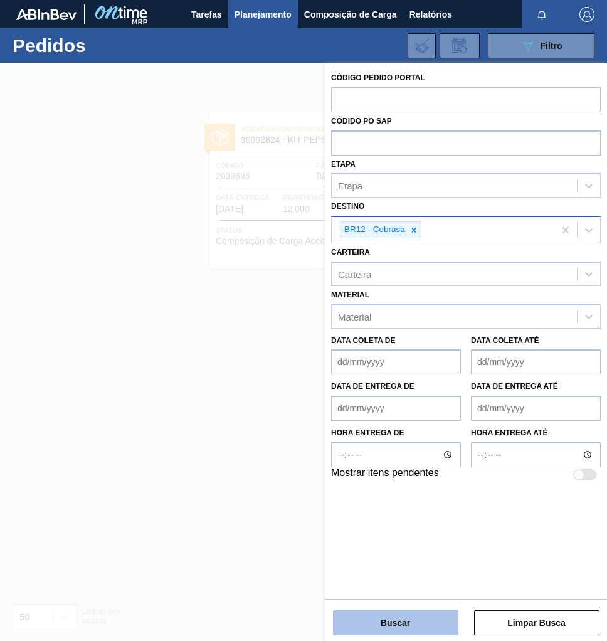
click at [419, 622] on button "Buscar" at bounding box center [395, 622] width 125 height 25
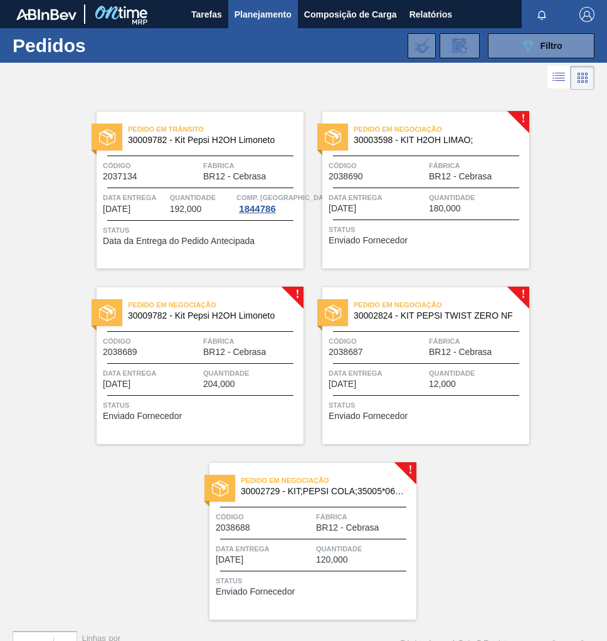
click at [429, 386] on span "12,000" at bounding box center [442, 383] width 27 height 9
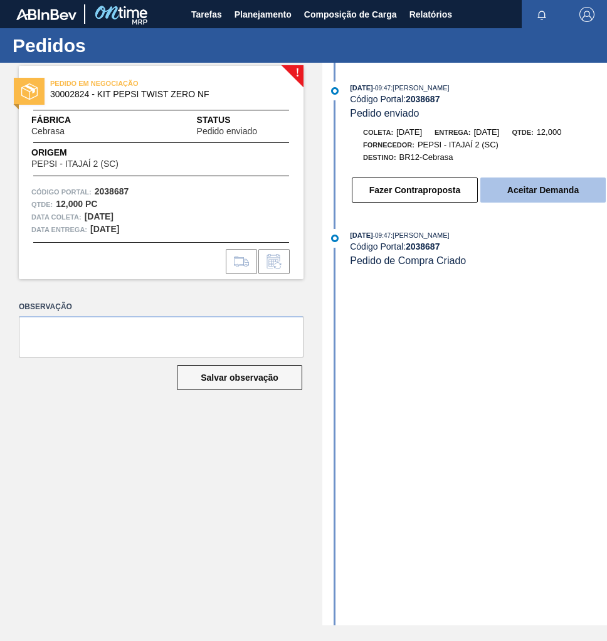
click at [532, 189] on button "Aceitar Demanda" at bounding box center [542, 189] width 125 height 25
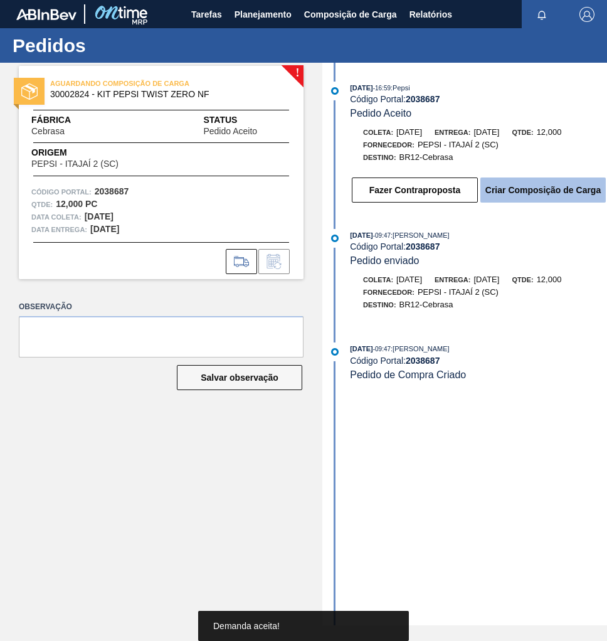
click at [525, 195] on button "Criar Composição de Carga" at bounding box center [542, 189] width 125 height 25
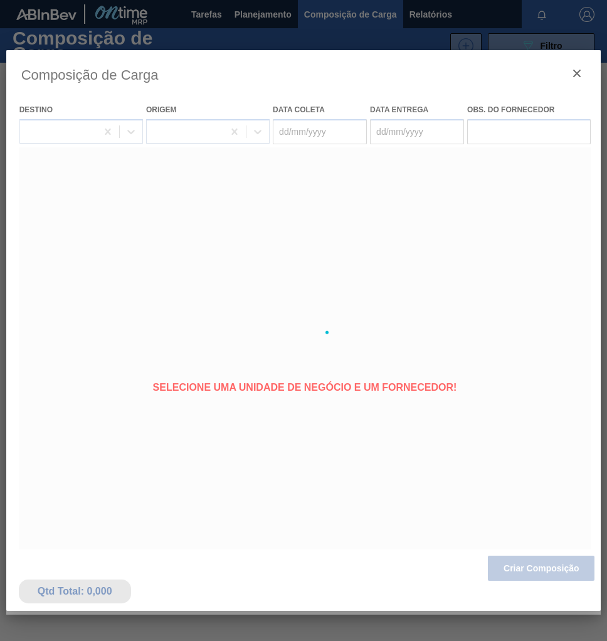
type coleta "[DATE]"
type entrega "[DATE]"
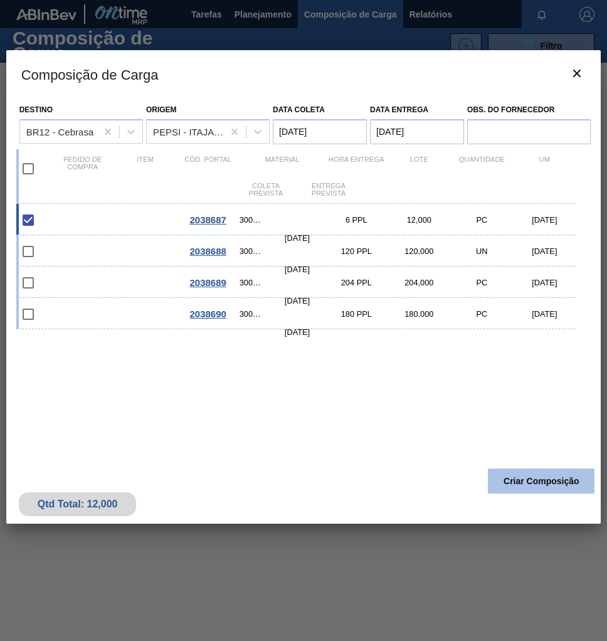
click at [552, 487] on button "Criar Composição" at bounding box center [541, 480] width 107 height 25
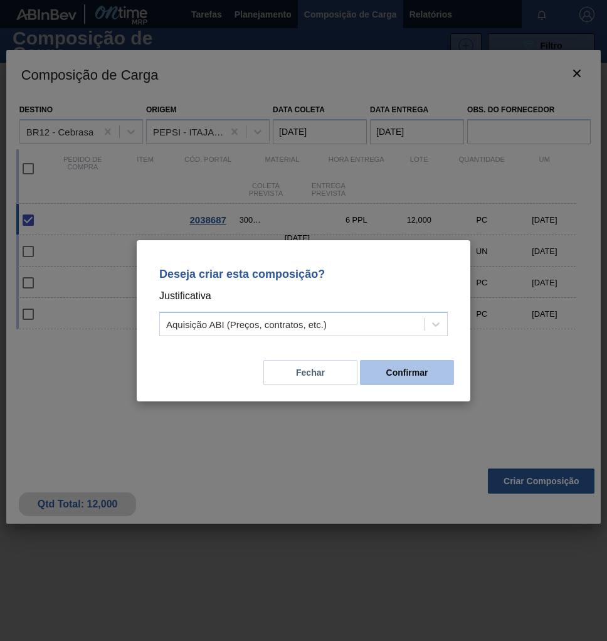
click at [423, 374] on button "Confirmar" at bounding box center [407, 372] width 94 height 25
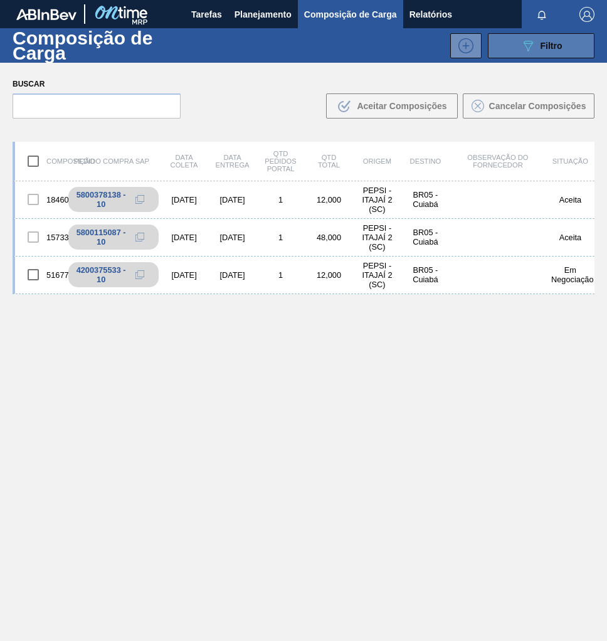
click at [541, 48] on span "Filtro" at bounding box center [551, 46] width 22 height 10
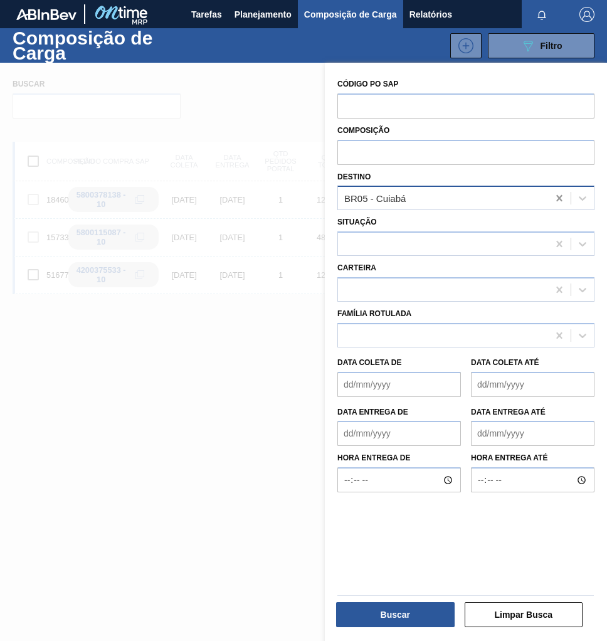
click at [555, 199] on icon at bounding box center [559, 198] width 13 height 13
type input "cebra"
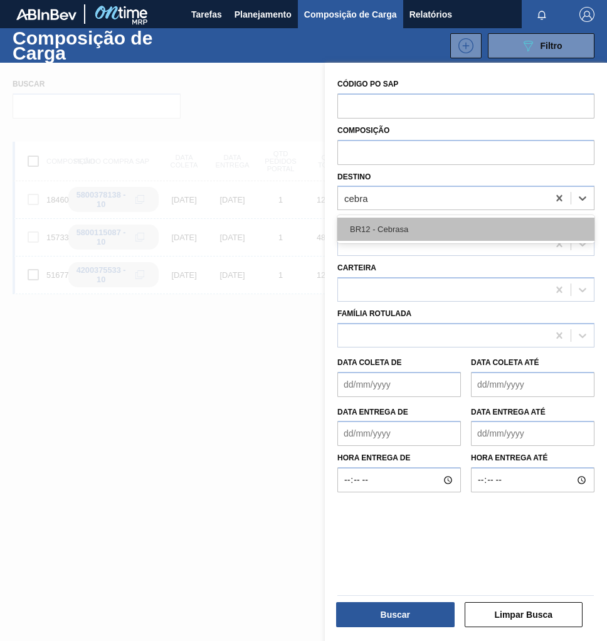
click at [389, 226] on div "BR12 - Cebrasa" at bounding box center [465, 229] width 257 height 23
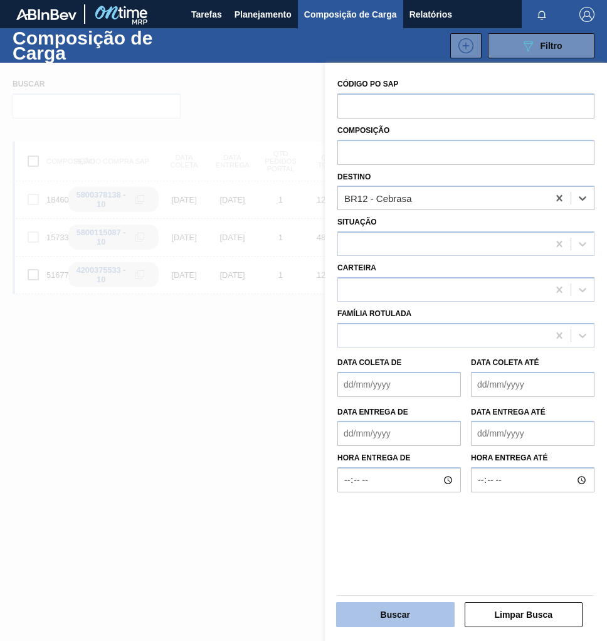
click at [392, 605] on button "Buscar" at bounding box center [395, 614] width 118 height 25
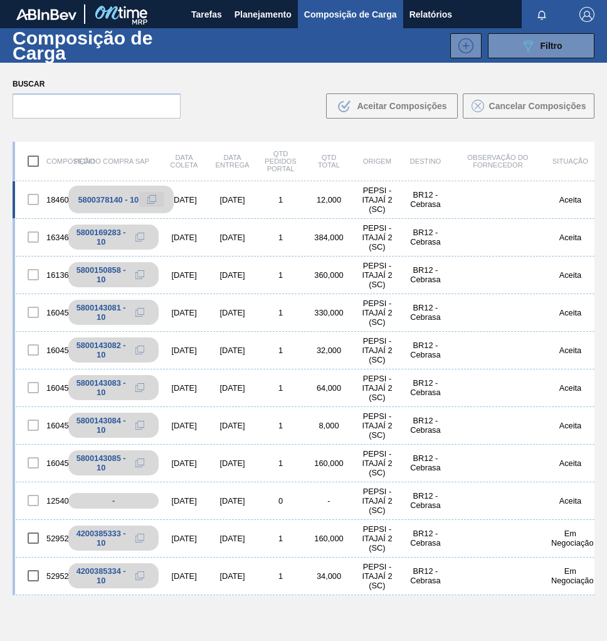
click at [154, 199] on icon at bounding box center [151, 199] width 9 height 9
click at [266, 13] on span "Planejamento" at bounding box center [262, 14] width 57 height 15
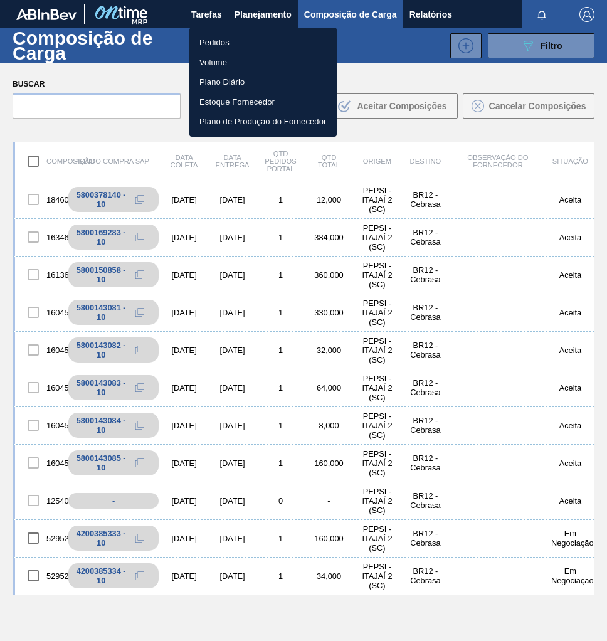
click at [233, 41] on li "Pedidos" at bounding box center [262, 43] width 147 height 20
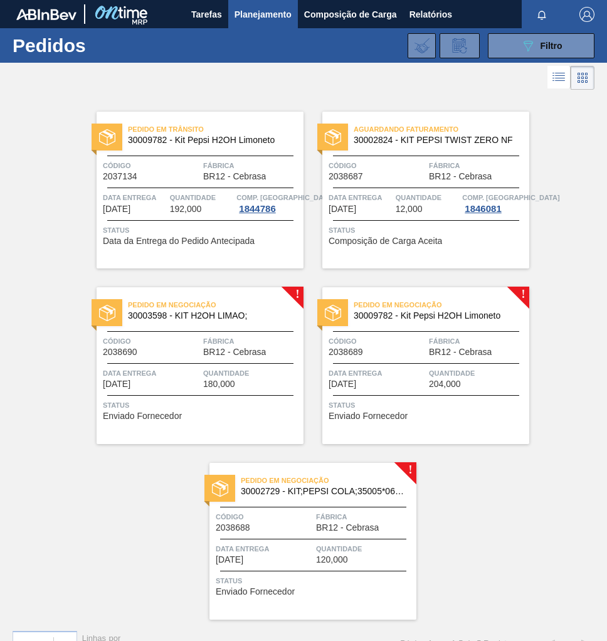
click at [365, 520] on span "Fábrica" at bounding box center [364, 516] width 97 height 13
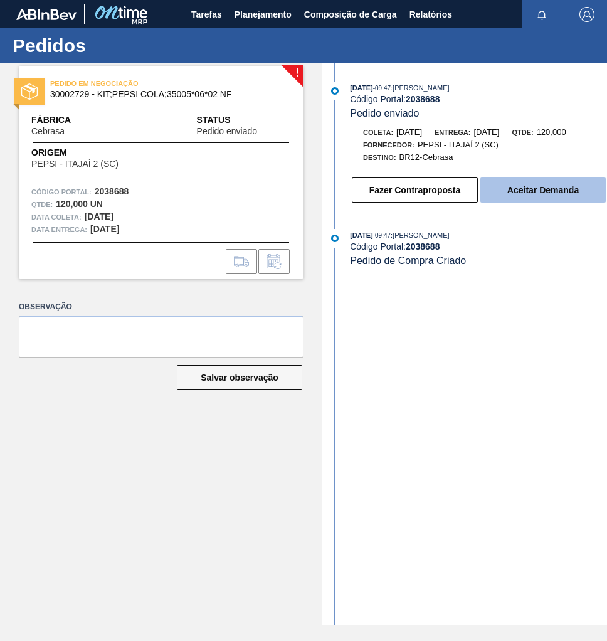
click at [535, 199] on button "Aceitar Demanda" at bounding box center [542, 189] width 125 height 25
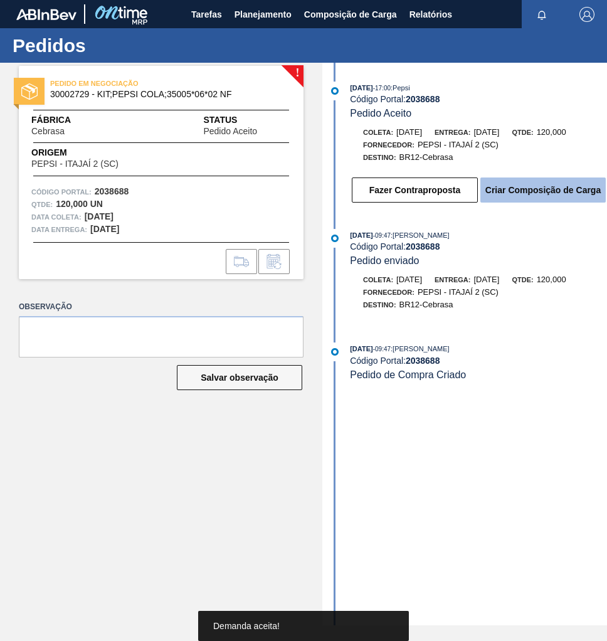
click at [533, 192] on button "Criar Composição de Carga" at bounding box center [542, 189] width 125 height 25
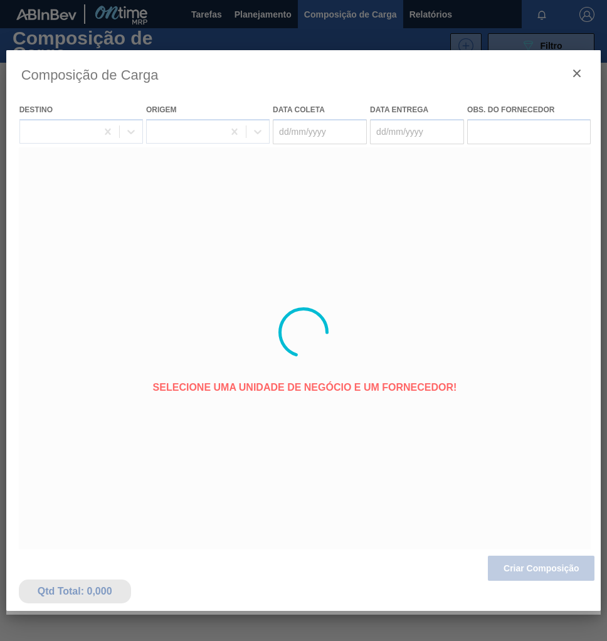
type coleta "[DATE]"
type entrega "30/09/2025"
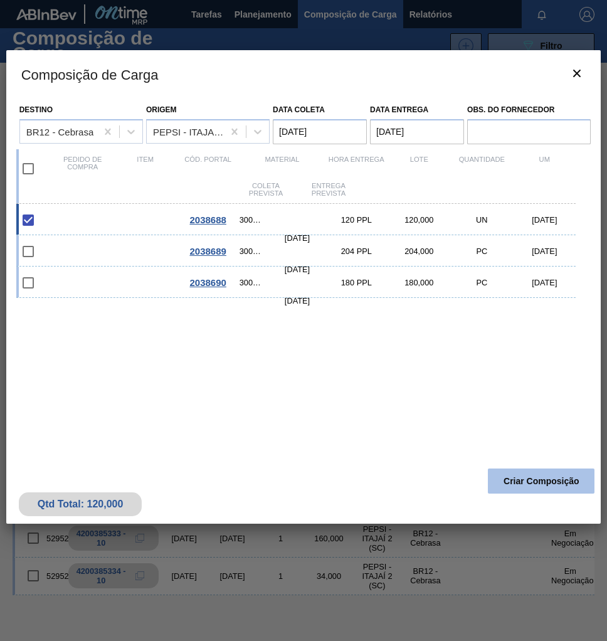
click at [545, 482] on button "Criar Composição" at bounding box center [541, 480] width 107 height 25
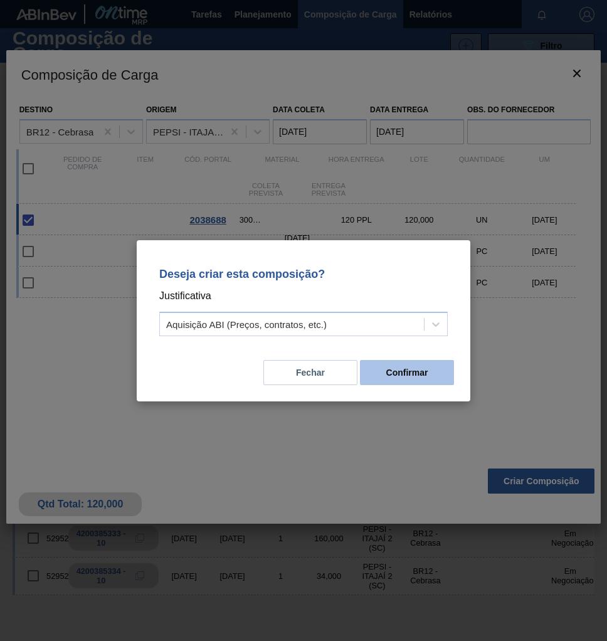
click at [384, 372] on button "Confirmar" at bounding box center [407, 372] width 94 height 25
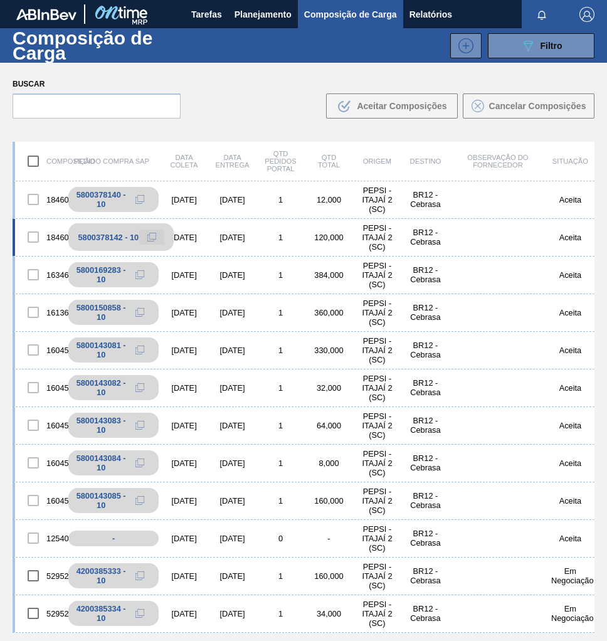
click at [152, 241] on icon at bounding box center [151, 237] width 9 height 9
click at [150, 234] on icon at bounding box center [151, 237] width 9 height 9
click at [248, 16] on span "Planejamento" at bounding box center [262, 14] width 57 height 15
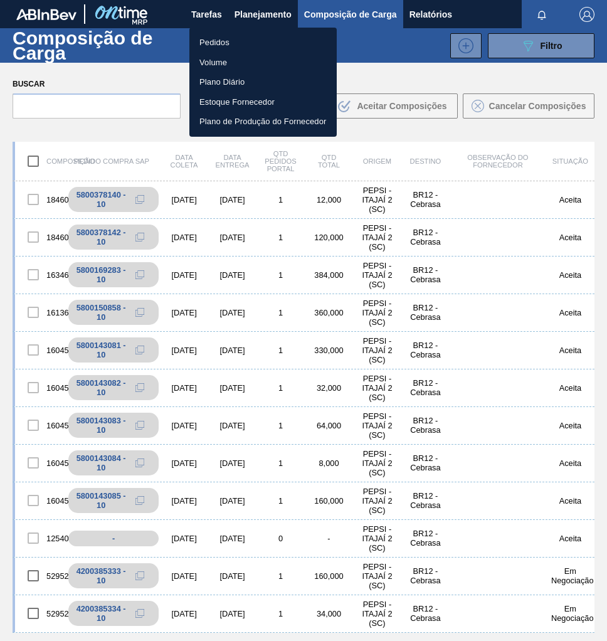
click at [201, 42] on li "Pedidos" at bounding box center [262, 43] width 147 height 20
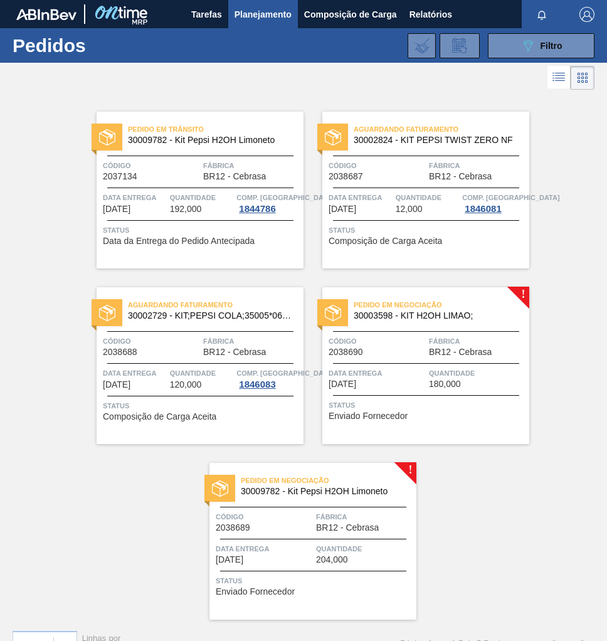
click at [401, 376] on span "Data entrega" at bounding box center [376, 373] width 97 height 13
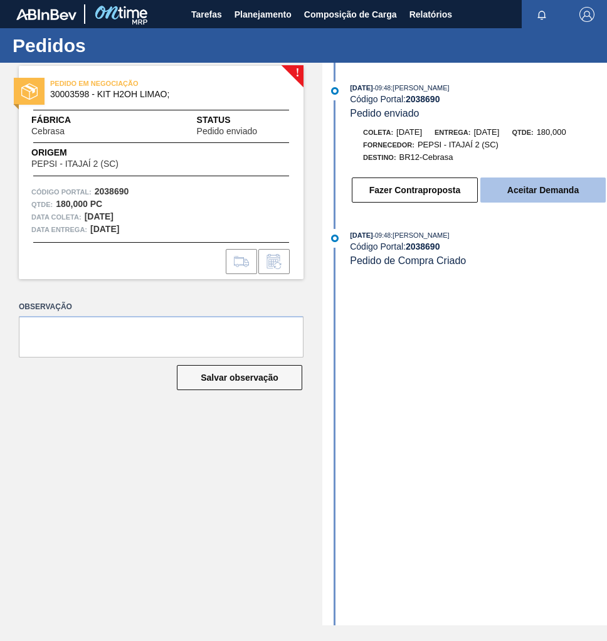
click at [556, 193] on button "Aceitar Demanda" at bounding box center [542, 189] width 125 height 25
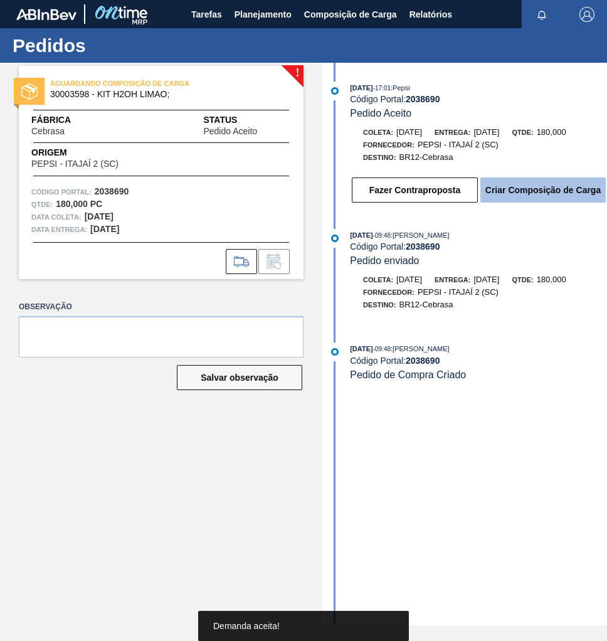
click at [543, 194] on button "Criar Composição de Carga" at bounding box center [542, 189] width 125 height 25
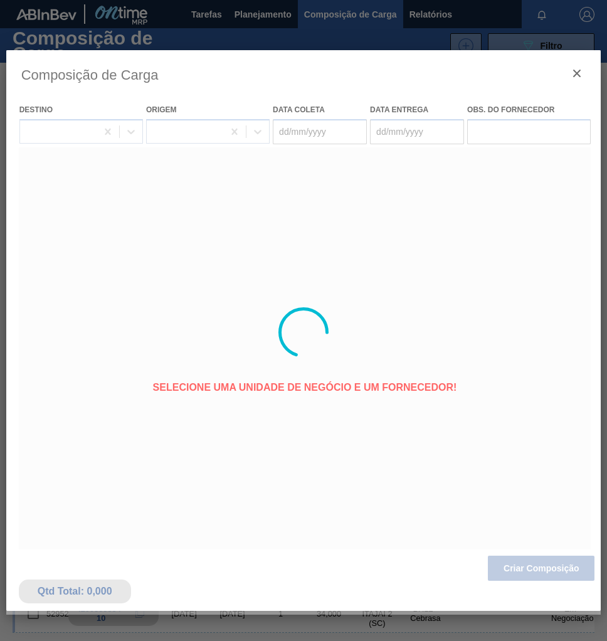
type coleta "[DATE]"
type entrega "30/09/2025"
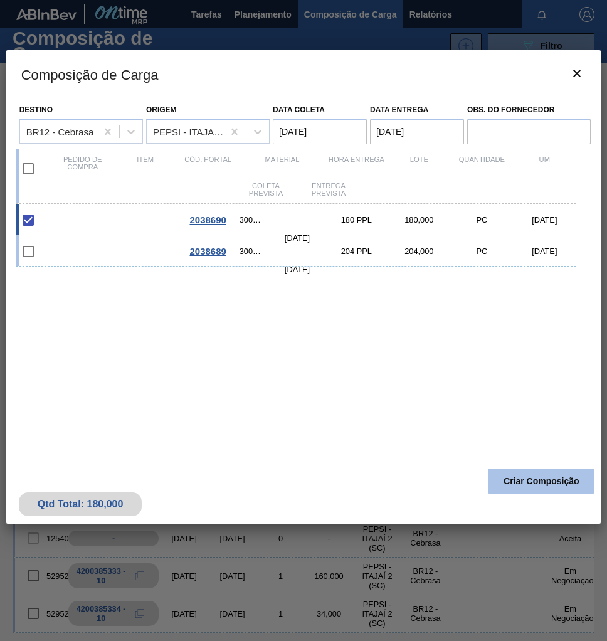
click at [532, 485] on button "Criar Composição" at bounding box center [541, 480] width 107 height 25
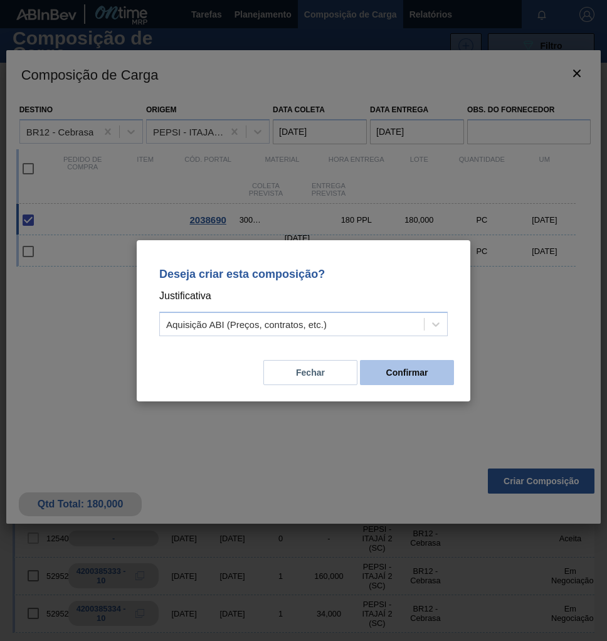
click at [416, 374] on button "Confirmar" at bounding box center [407, 372] width 94 height 25
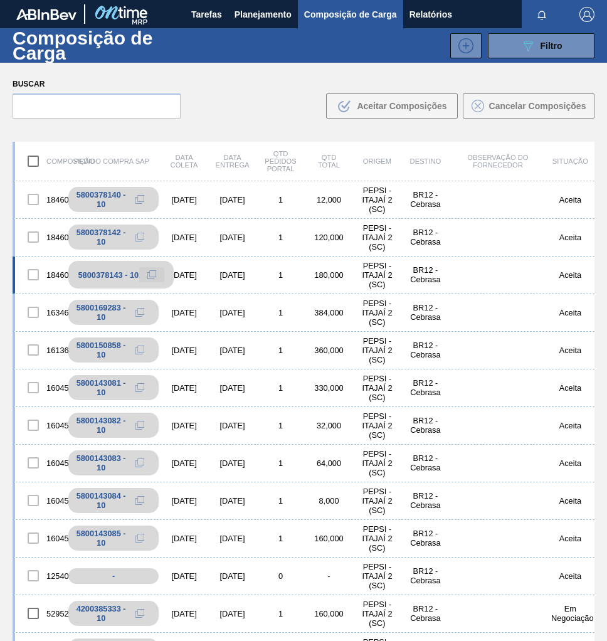
click at [151, 275] on icon at bounding box center [151, 274] width 9 height 9
click at [243, 11] on span "Planejamento" at bounding box center [262, 14] width 57 height 15
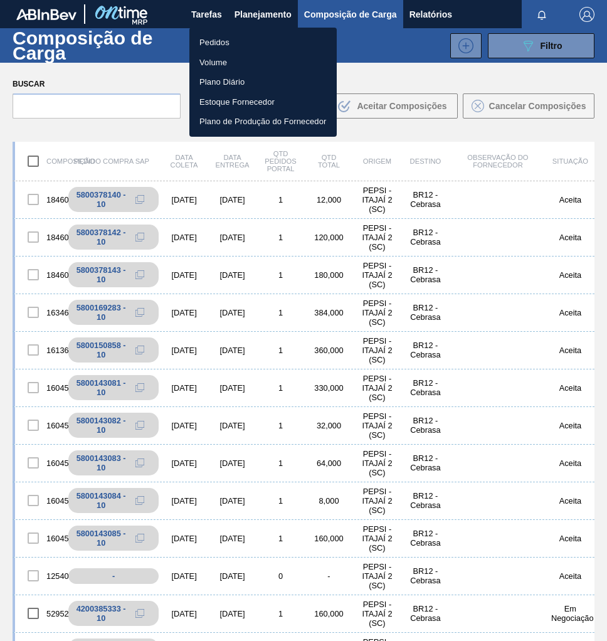
click at [217, 38] on li "Pedidos" at bounding box center [262, 43] width 147 height 20
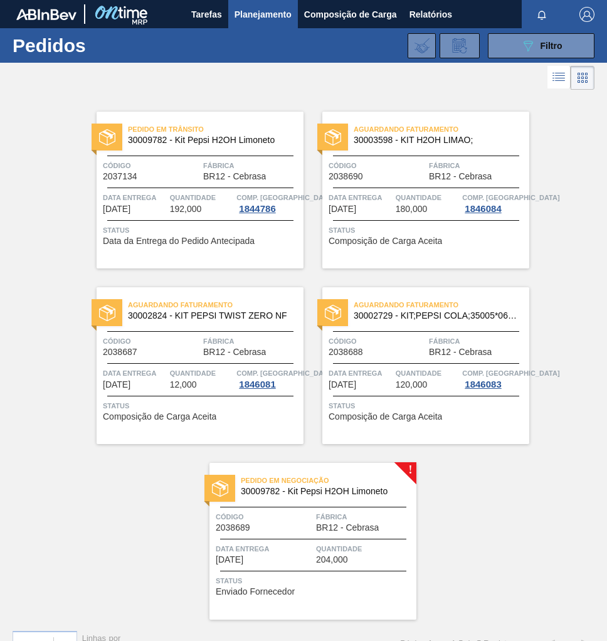
click at [312, 547] on div "Data entrega 30/09/2025 Quantidade 204,000" at bounding box center [312, 553] width 207 height 22
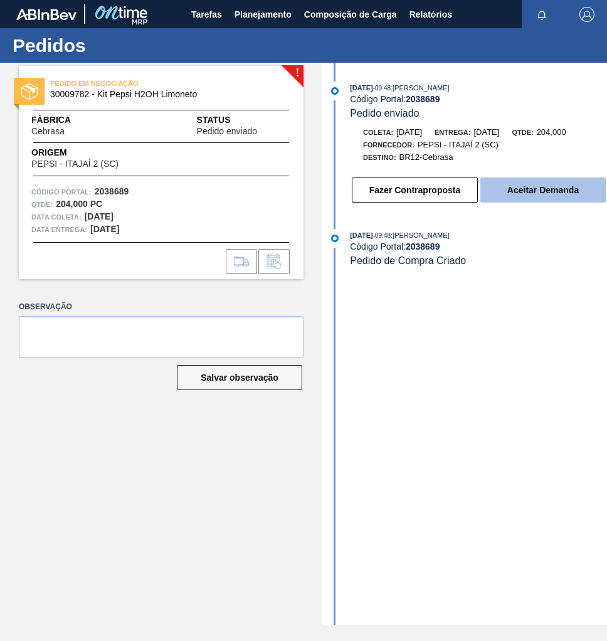
click at [550, 190] on button "Aceitar Demanda" at bounding box center [542, 189] width 125 height 25
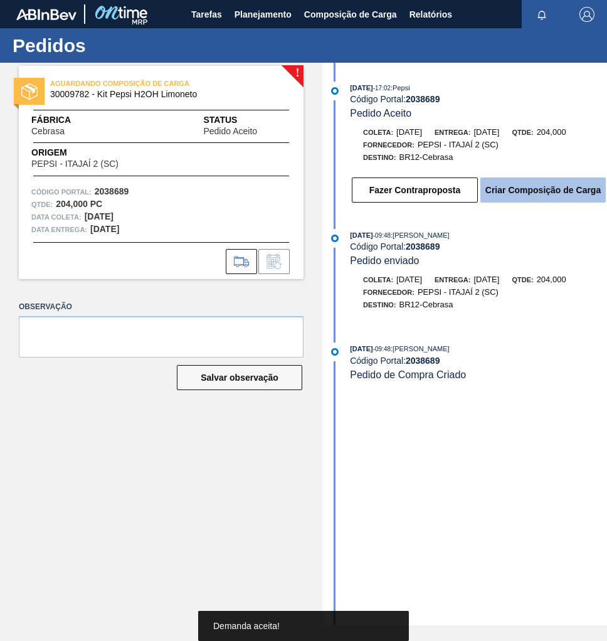
click at [527, 192] on button "Criar Composição de Carga" at bounding box center [542, 189] width 125 height 25
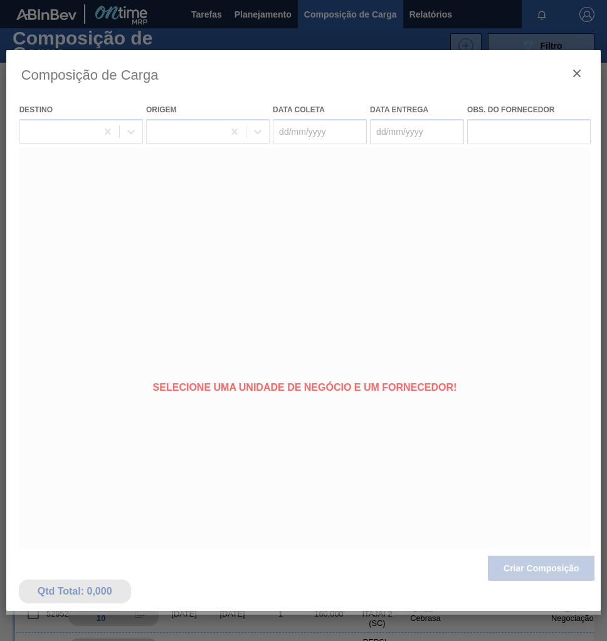
type coleta "[DATE]"
type entrega "[DATE]"
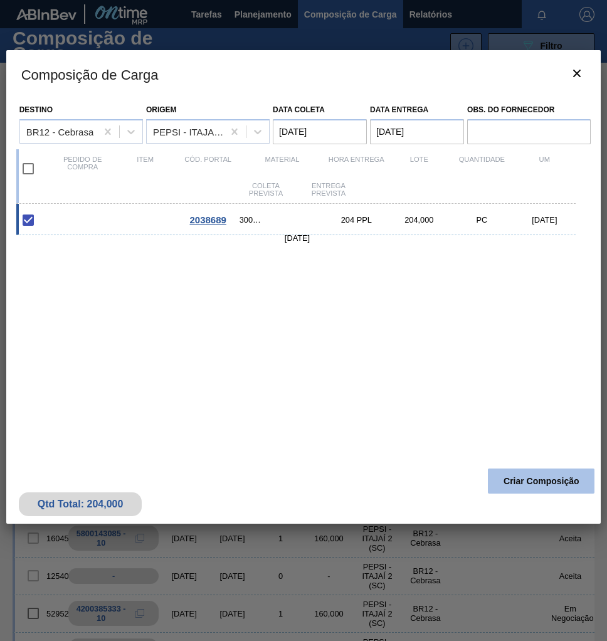
click at [554, 485] on button "Criar Composição" at bounding box center [541, 480] width 107 height 25
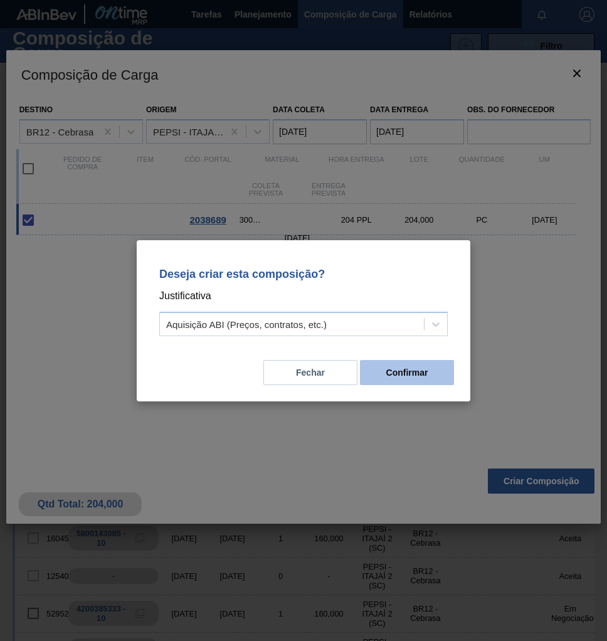
click at [414, 368] on button "Confirmar" at bounding box center [407, 372] width 94 height 25
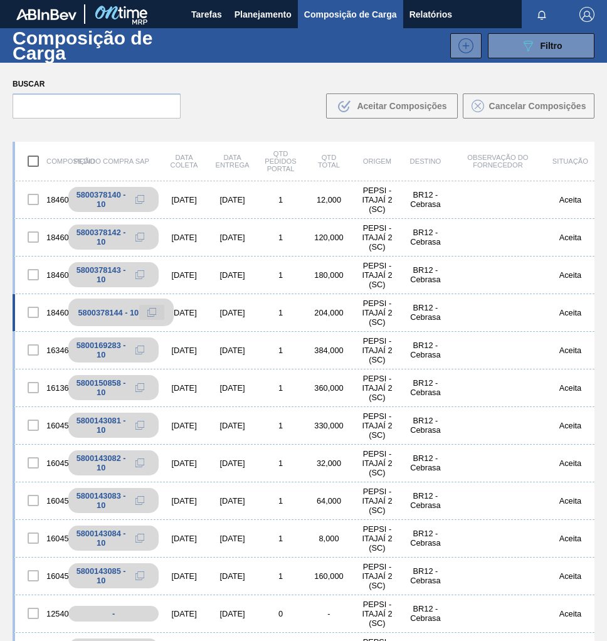
click at [150, 313] on icon at bounding box center [151, 312] width 9 height 9
click at [267, 9] on span "Planejamento" at bounding box center [262, 14] width 57 height 15
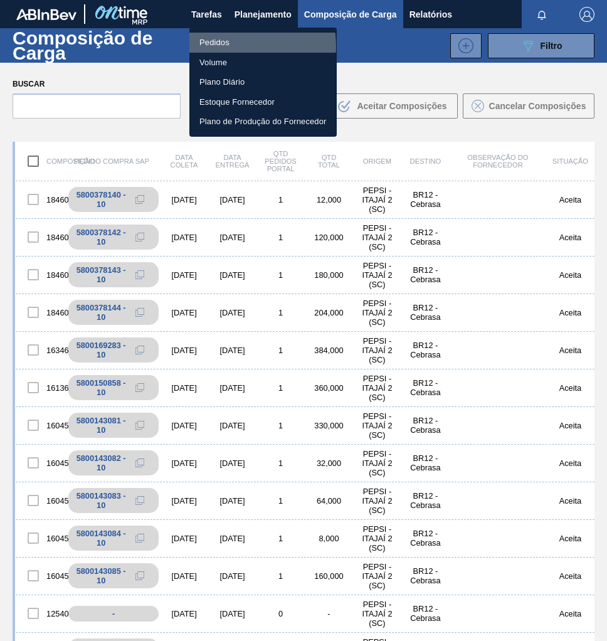
click at [224, 46] on li "Pedidos" at bounding box center [262, 43] width 147 height 20
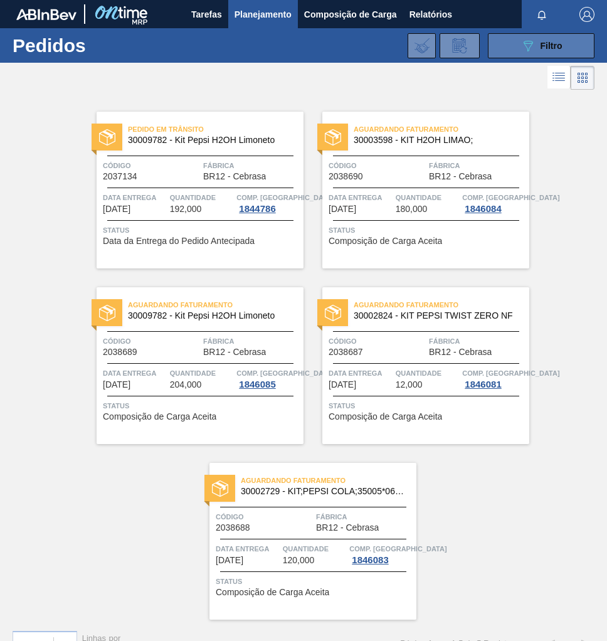
click at [540, 43] on span "Filtro" at bounding box center [551, 46] width 22 height 10
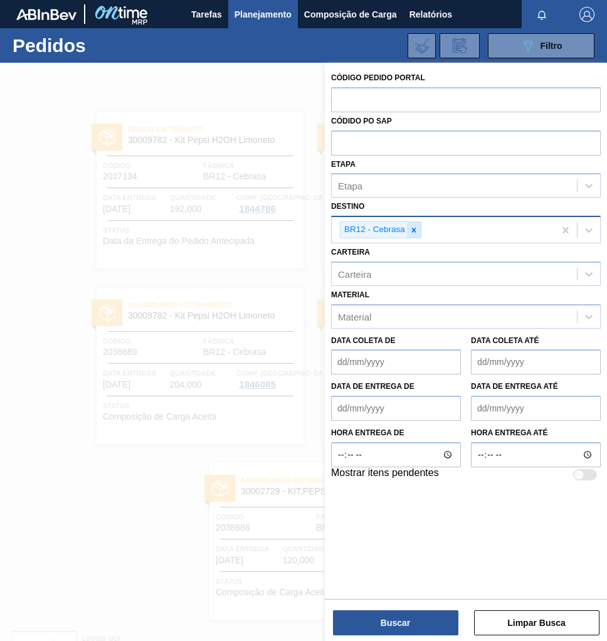
click at [414, 230] on icon at bounding box center [414, 230] width 4 height 4
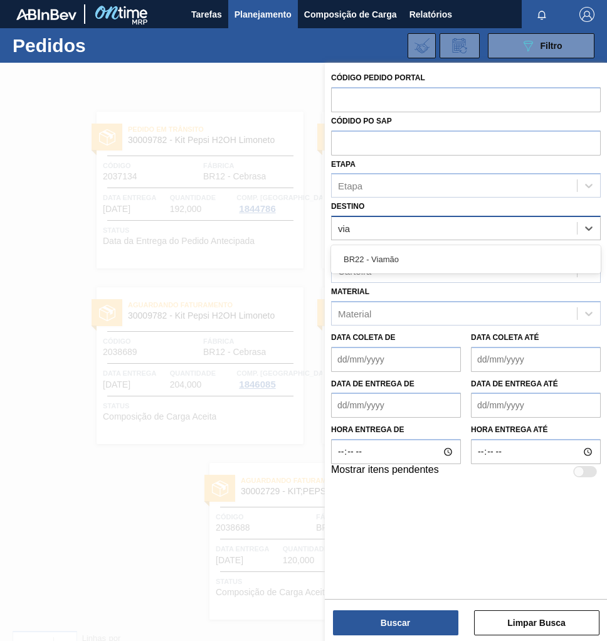
type input "viam"
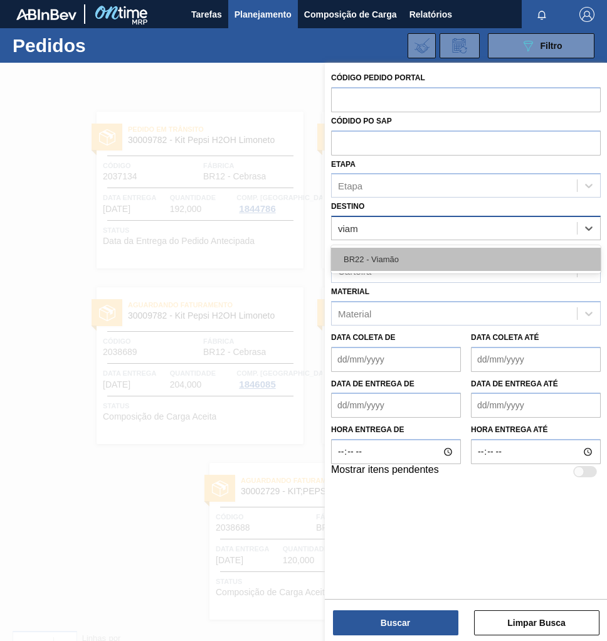
click at [411, 258] on div "BR22 - Viamão" at bounding box center [466, 259] width 270 height 23
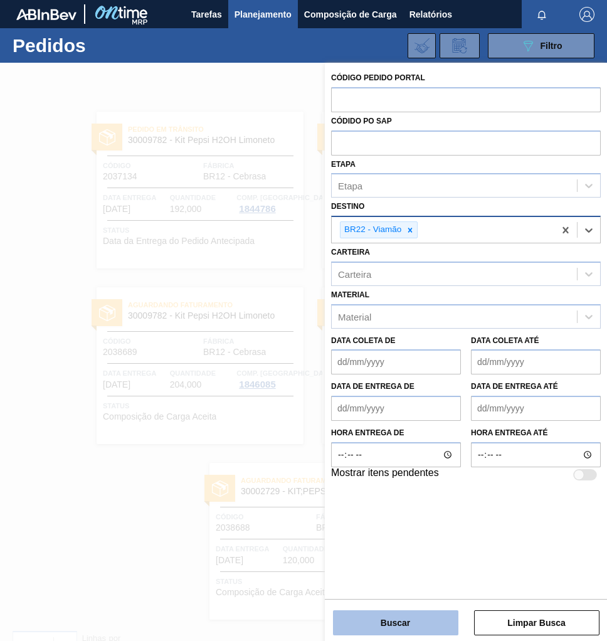
click at [401, 621] on button "Buscar" at bounding box center [395, 622] width 125 height 25
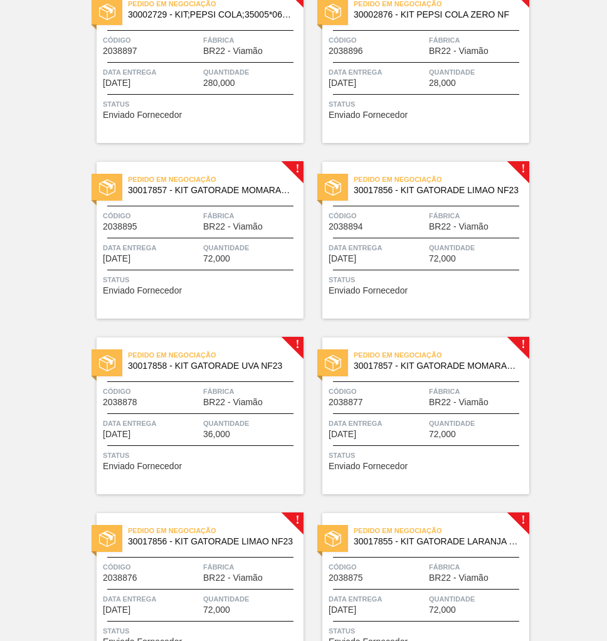
scroll to position [63, 0]
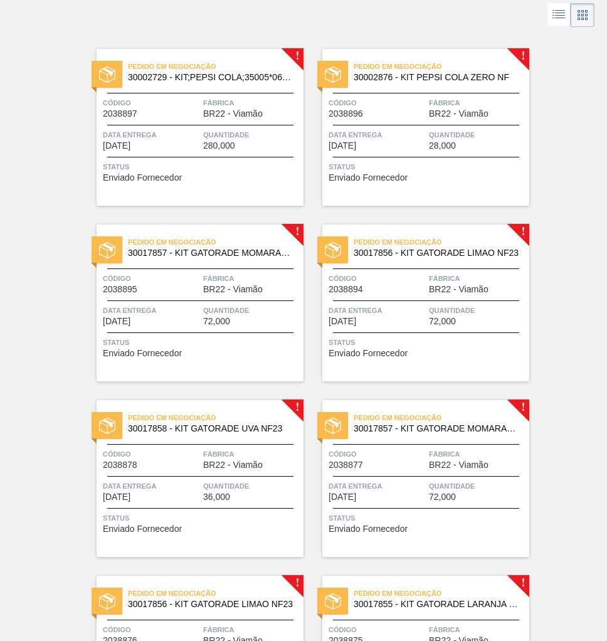
click at [419, 274] on span "Código" at bounding box center [376, 278] width 97 height 13
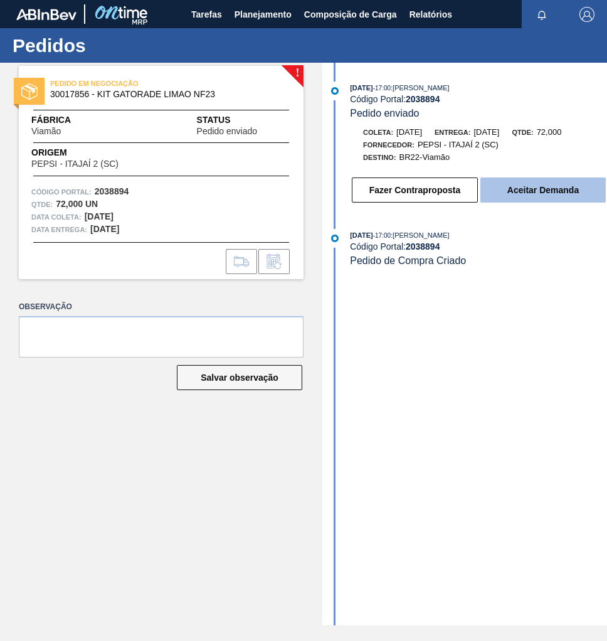
click at [565, 189] on button "Aceitar Demanda" at bounding box center [542, 189] width 125 height 25
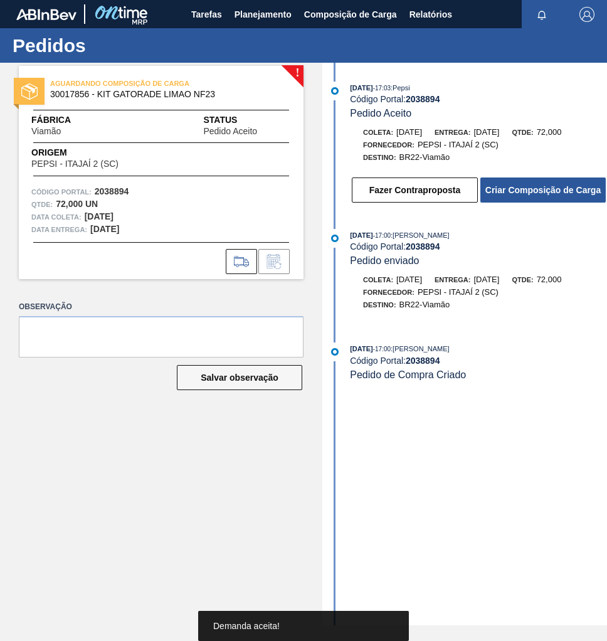
click at [565, 189] on button "Criar Composição de Carga" at bounding box center [542, 189] width 125 height 25
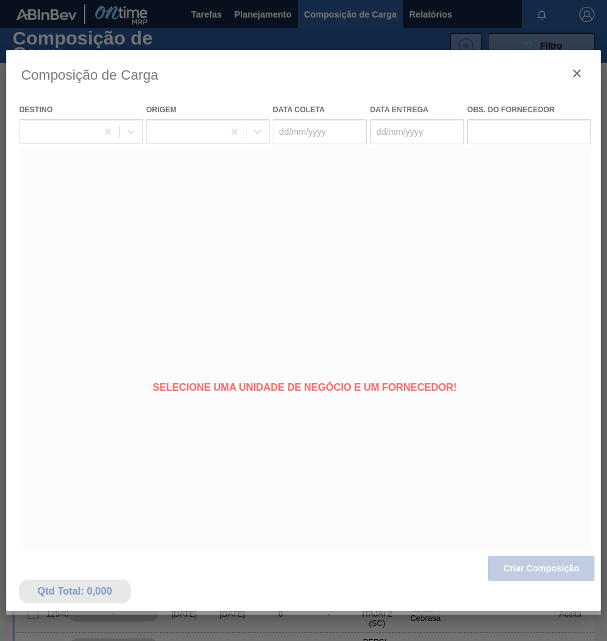
type coleta "[DATE]"
type entrega "[DATE]"
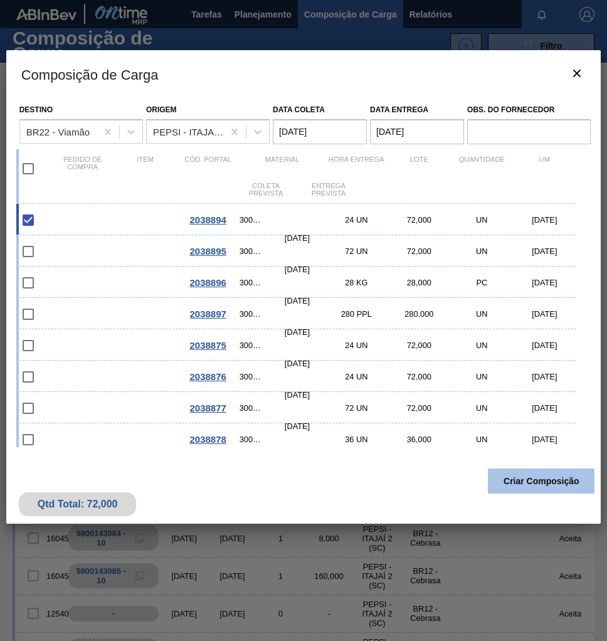
click at [508, 485] on button "Criar Composição" at bounding box center [541, 480] width 107 height 25
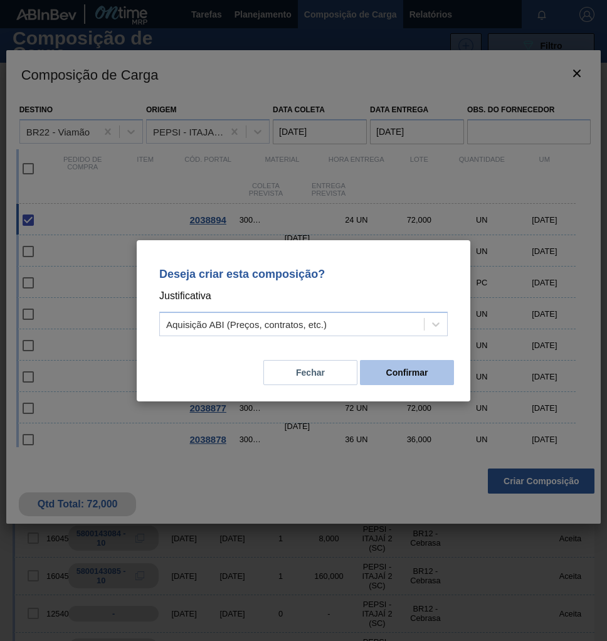
click at [391, 367] on button "Confirmar" at bounding box center [407, 372] width 94 height 25
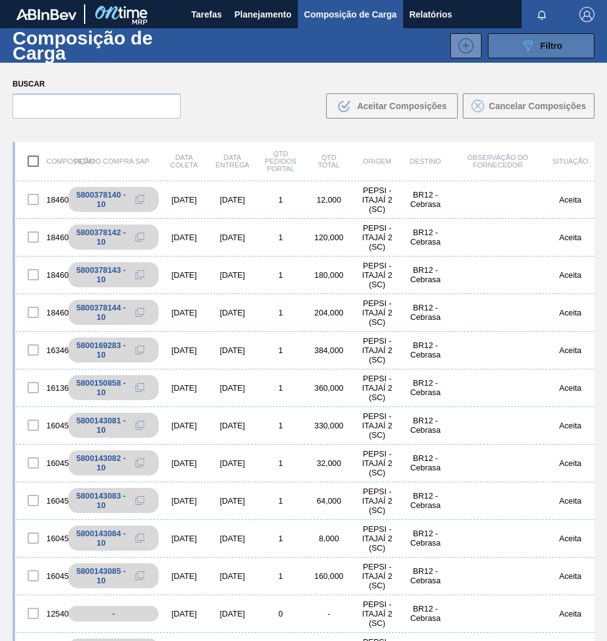
click at [556, 38] on div "089F7B8B-B2A5-4AFE-B5C0-19BA573D28AC Filtro" at bounding box center [541, 45] width 42 height 15
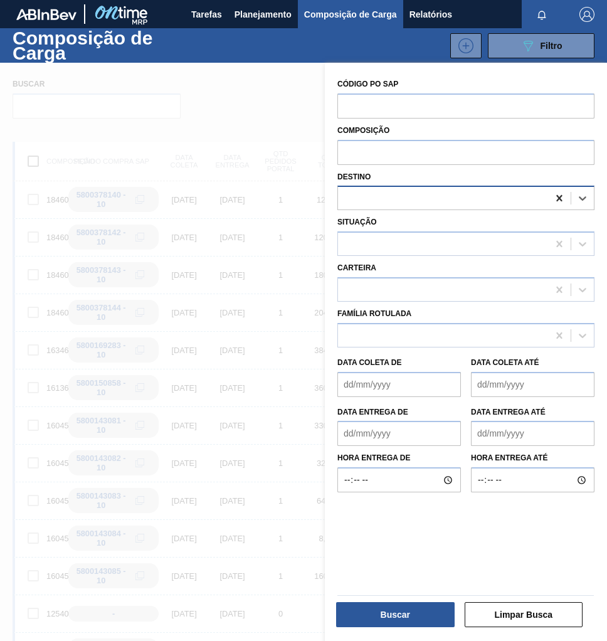
click at [561, 194] on icon at bounding box center [559, 198] width 13 height 13
type input "viam"
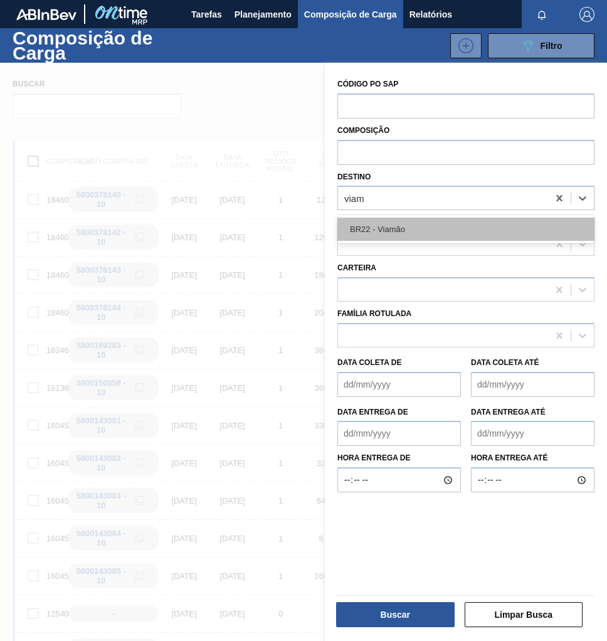
click at [426, 236] on div "BR22 - Viamão" at bounding box center [465, 229] width 257 height 23
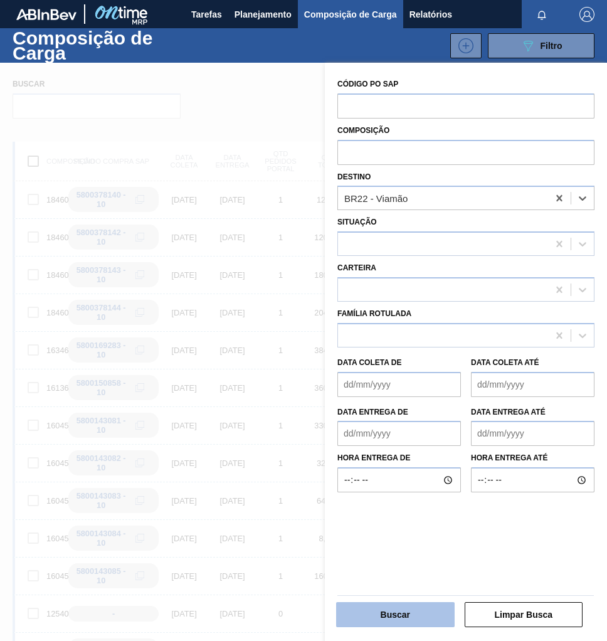
click at [393, 617] on button "Buscar" at bounding box center [395, 614] width 118 height 25
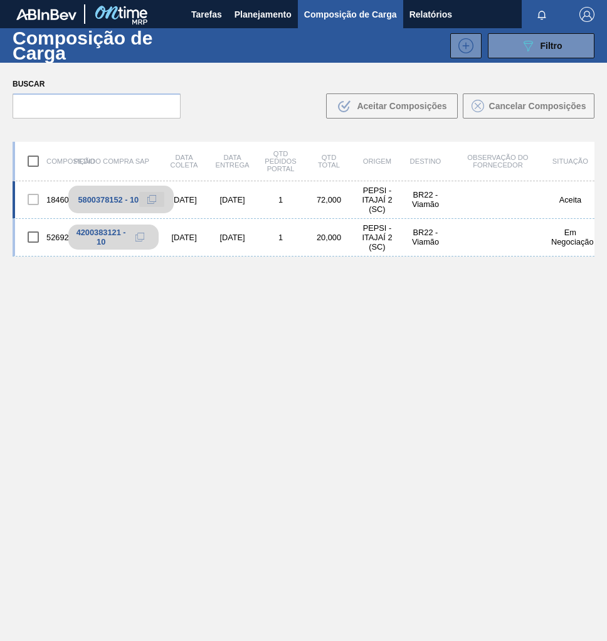
click at [147, 197] on icon at bounding box center [151, 199] width 9 height 9
click at [251, 11] on span "Planejamento" at bounding box center [262, 14] width 57 height 15
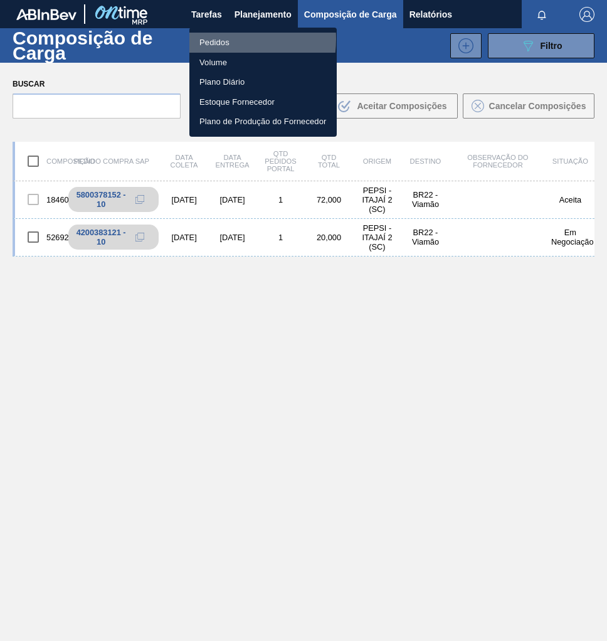
click at [214, 39] on li "Pedidos" at bounding box center [262, 43] width 147 height 20
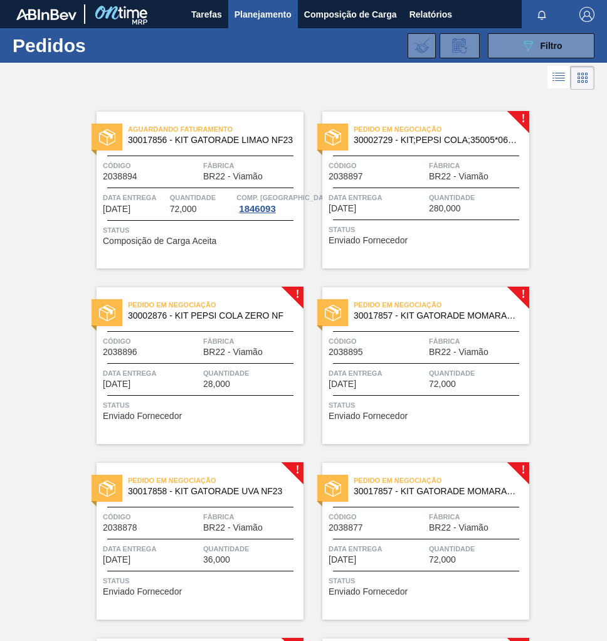
click at [414, 355] on div "Código 2038895" at bounding box center [376, 346] width 97 height 22
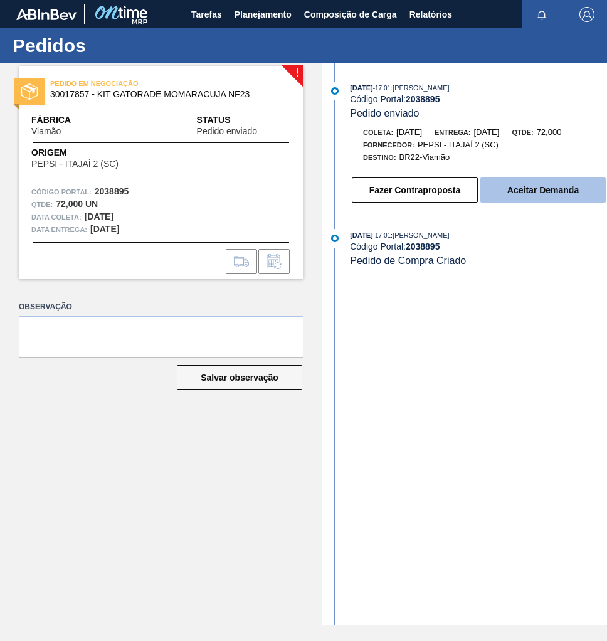
click at [568, 196] on button "Aceitar Demanda" at bounding box center [542, 189] width 125 height 25
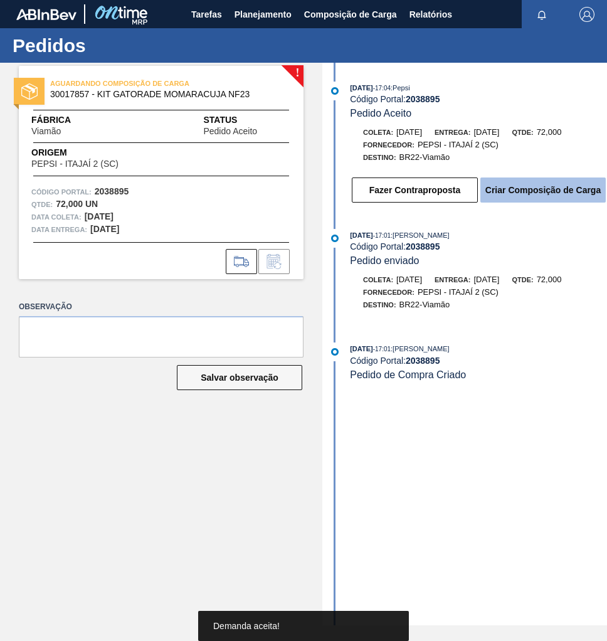
click at [562, 187] on button "Criar Composição de Carga" at bounding box center [542, 189] width 125 height 25
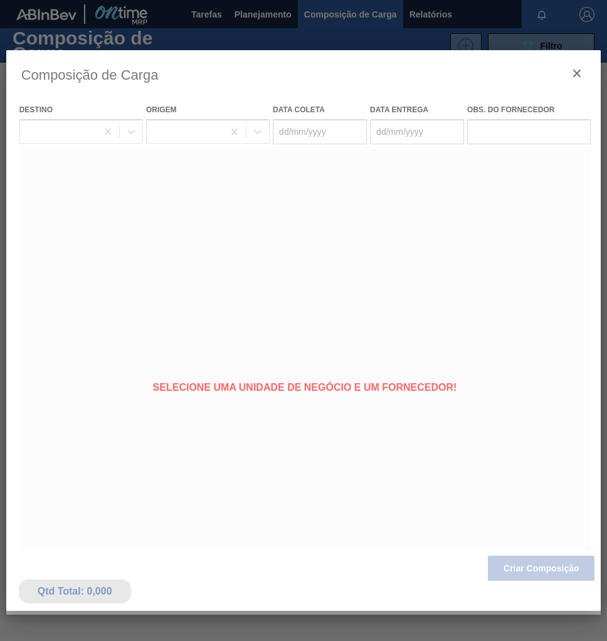
type coleta "[DATE]"
type entrega "[DATE]"
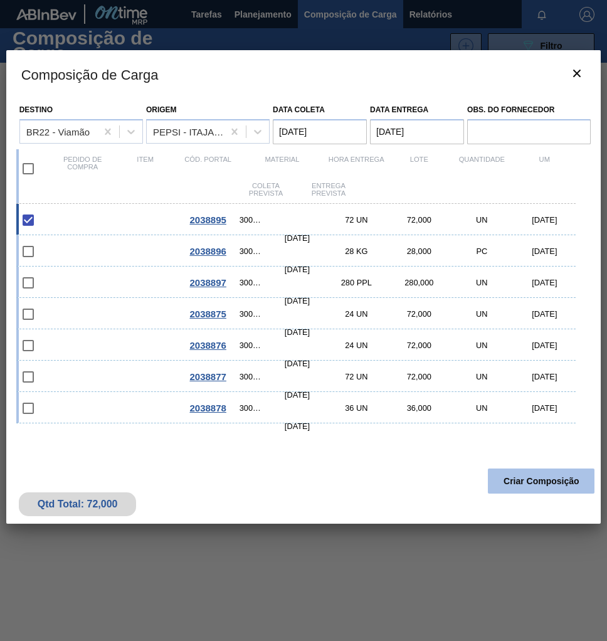
click at [544, 485] on button "Criar Composição" at bounding box center [541, 480] width 107 height 25
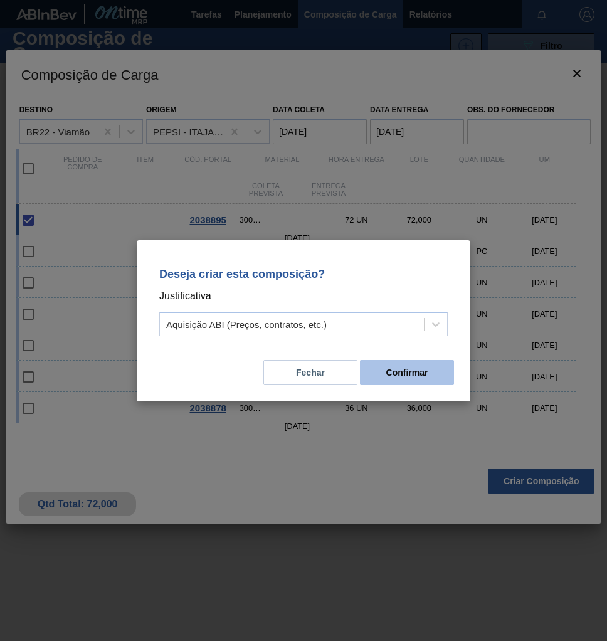
click at [422, 377] on button "Confirmar" at bounding box center [407, 372] width 94 height 25
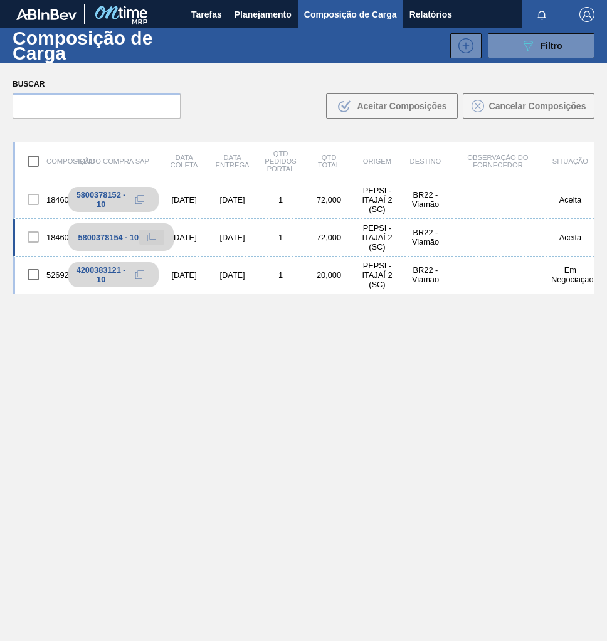
click at [154, 235] on icon at bounding box center [151, 237] width 9 height 9
click at [242, 13] on span "Planejamento" at bounding box center [262, 14] width 57 height 15
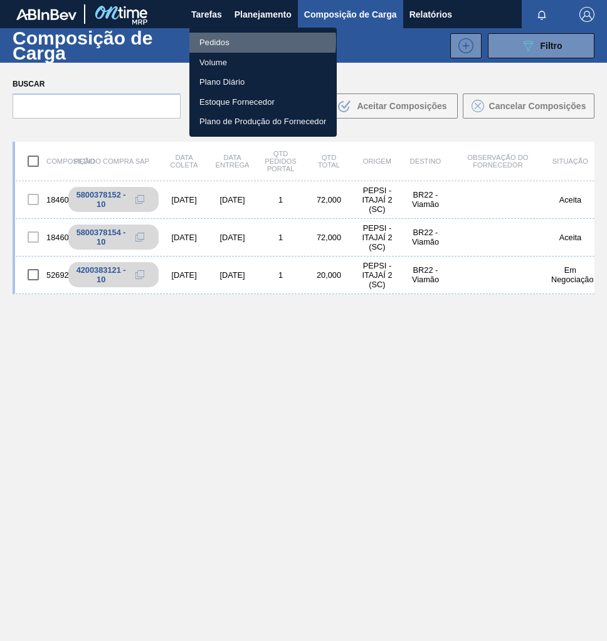
click at [222, 41] on li "Pedidos" at bounding box center [262, 43] width 147 height 20
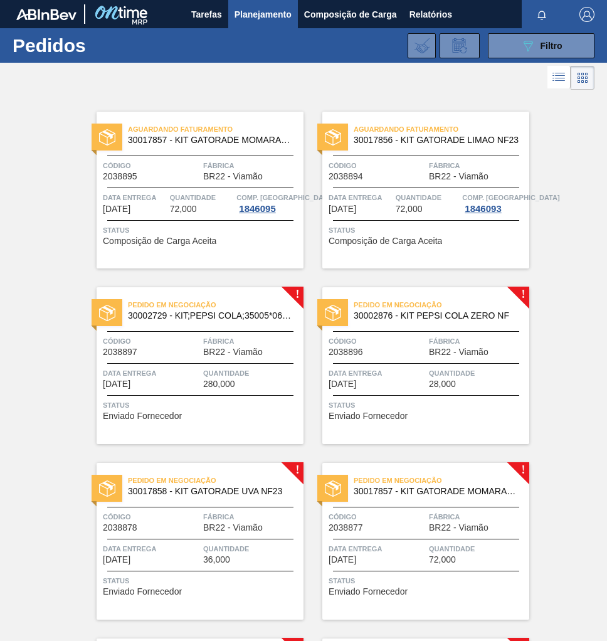
click at [439, 344] on span "Fábrica" at bounding box center [477, 341] width 97 height 13
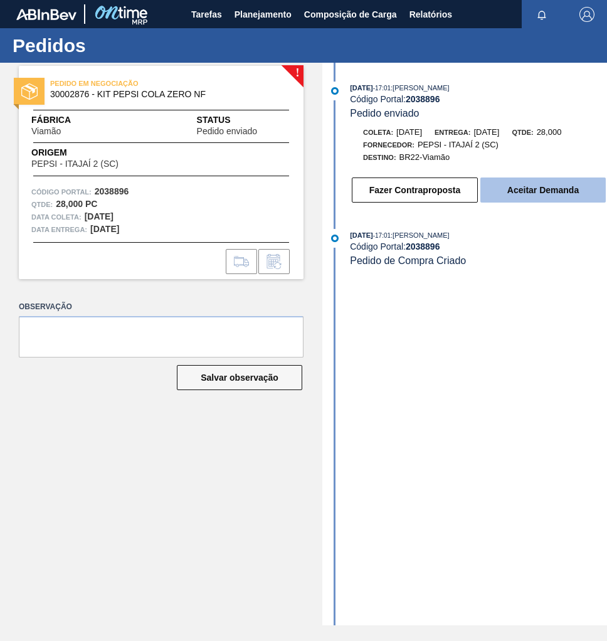
click at [531, 199] on button "Aceitar Demanda" at bounding box center [542, 189] width 125 height 25
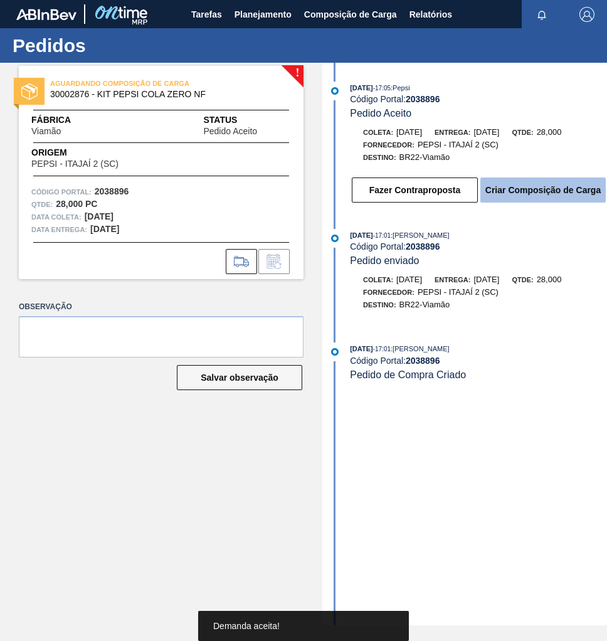
click at [553, 197] on button "Criar Composição de Carga" at bounding box center [542, 189] width 125 height 25
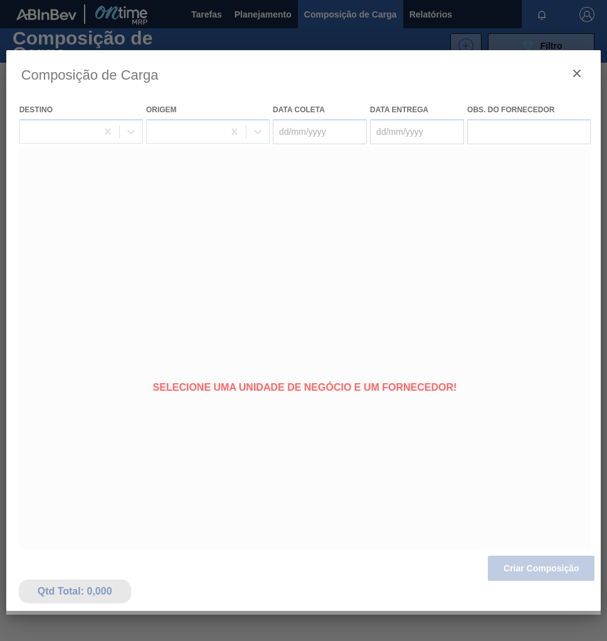
type coleta "[DATE]"
type entrega "[DATE]"
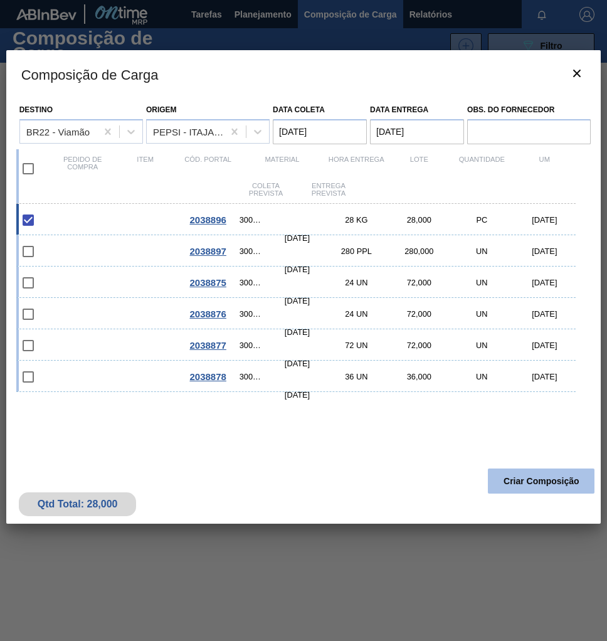
click at [522, 489] on button "Criar Composição" at bounding box center [541, 480] width 107 height 25
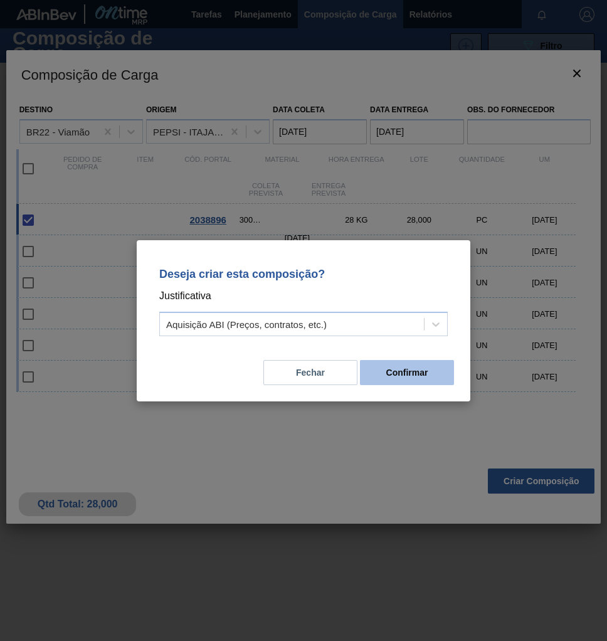
click at [406, 372] on button "Confirmar" at bounding box center [407, 372] width 94 height 25
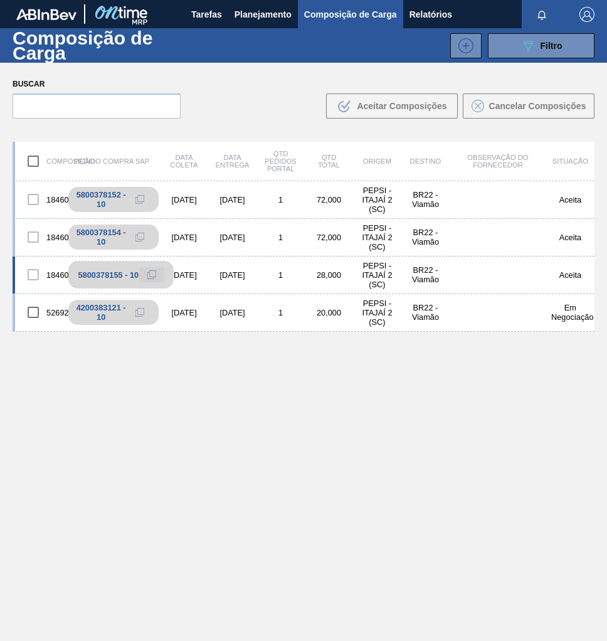
click at [152, 275] on icon at bounding box center [151, 274] width 9 height 9
click at [258, 22] on button "Planejamento" at bounding box center [263, 14] width 70 height 28
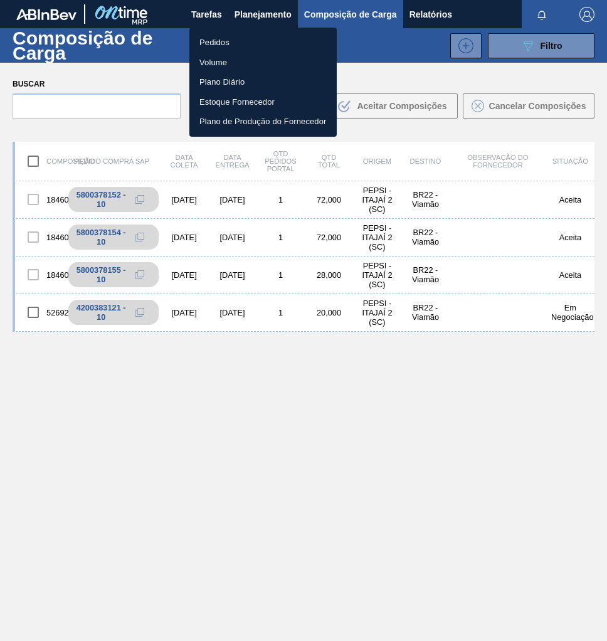
click at [238, 35] on li "Pedidos" at bounding box center [262, 43] width 147 height 20
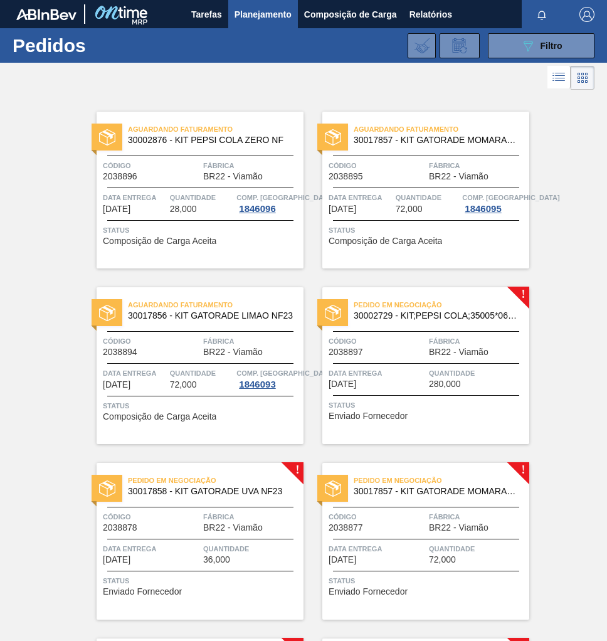
click at [409, 365] on div "Pedido em Negociação 30002729 - KIT;PEPSI COLA;35005*06*02 NF Código 2038897 Fá…" at bounding box center [425, 365] width 207 height 157
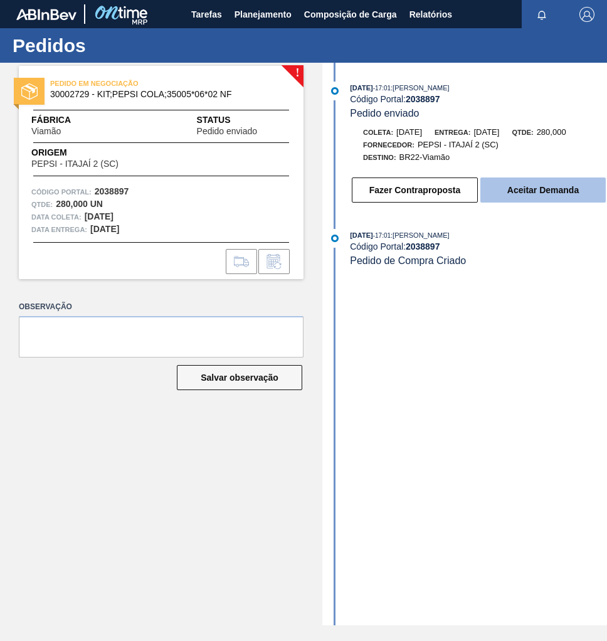
click at [525, 202] on button "Aceitar Demanda" at bounding box center [542, 189] width 125 height 25
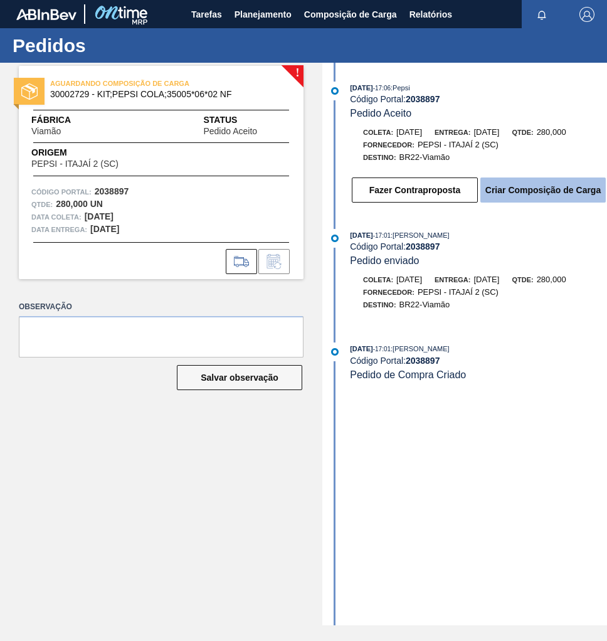
click at [537, 195] on button "Criar Composição de Carga" at bounding box center [542, 189] width 125 height 25
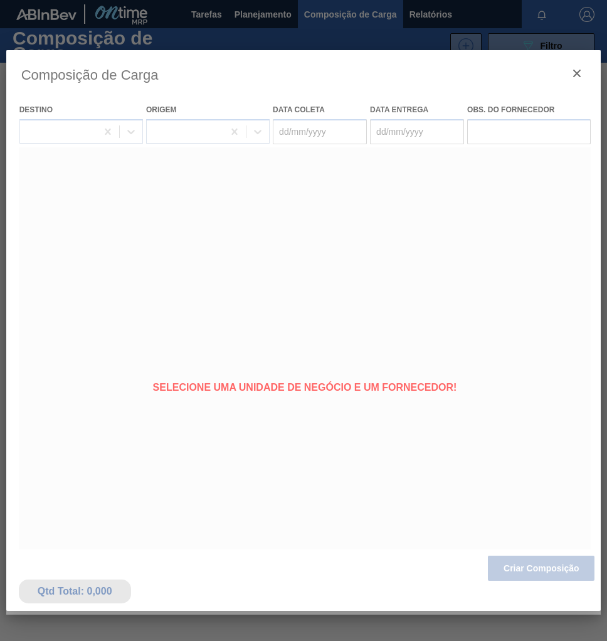
type coleta "[DATE]"
type entrega "[DATE]"
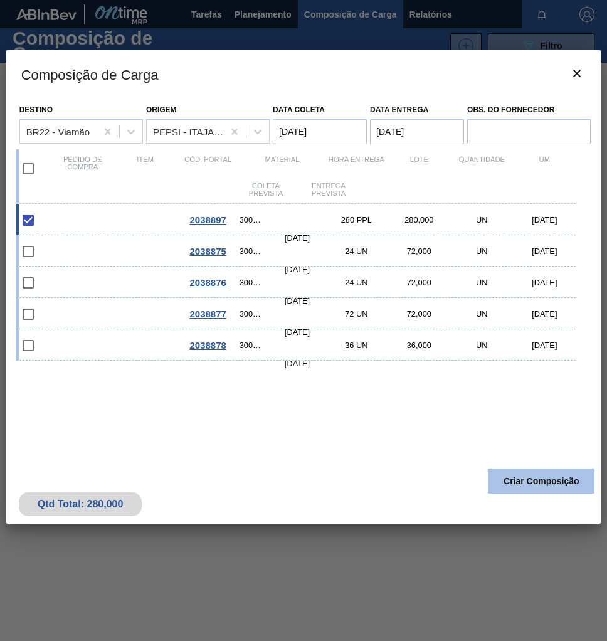
click at [524, 481] on button "Criar Composição" at bounding box center [541, 480] width 107 height 25
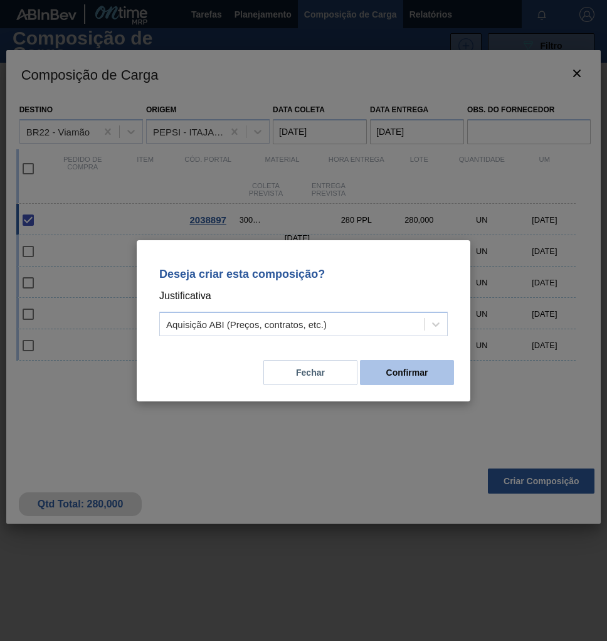
click at [428, 379] on button "Confirmar" at bounding box center [407, 372] width 94 height 25
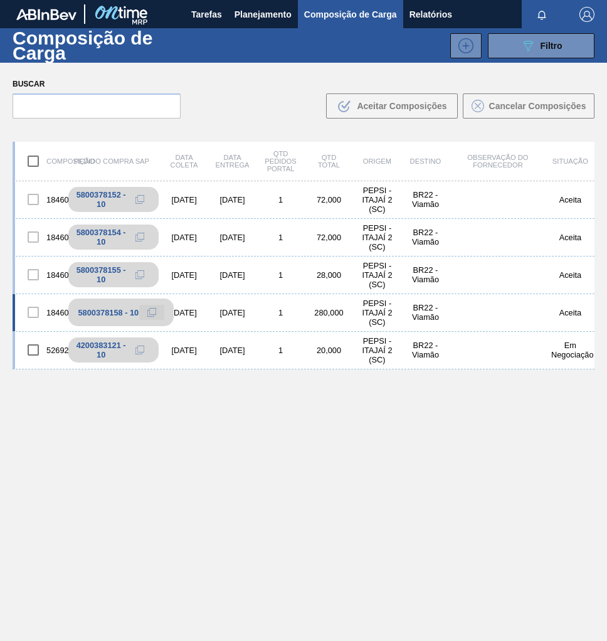
click at [148, 312] on icon at bounding box center [151, 312] width 9 height 9
